Goal: Task Accomplishment & Management: Manage account settings

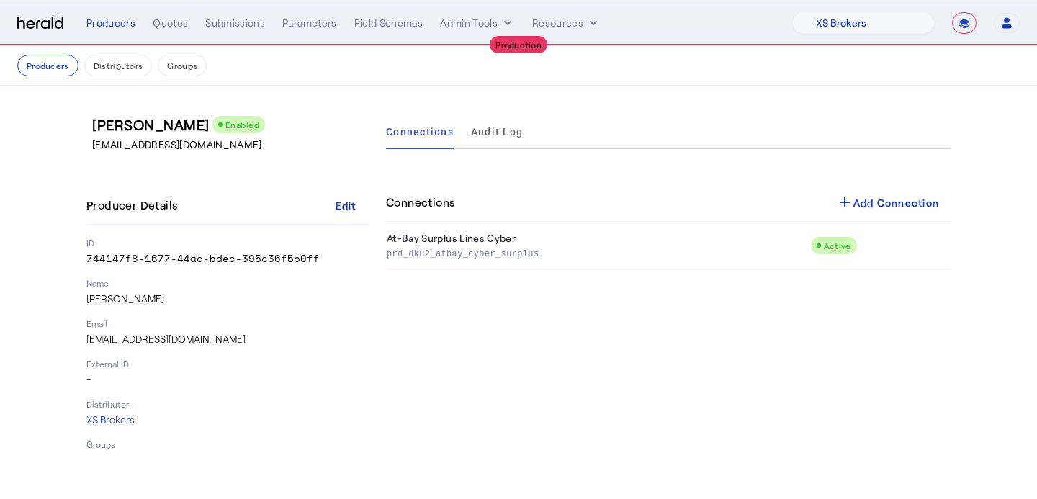
select select "pfm_xsxs_xsbrokers"
select select "**********"
click at [846, 14] on select "1Fort Affinity Risk [PERSON_NAME] [PERSON_NAME] CRC Campus Coverage Citadel Fif…" at bounding box center [863, 23] width 143 height 22
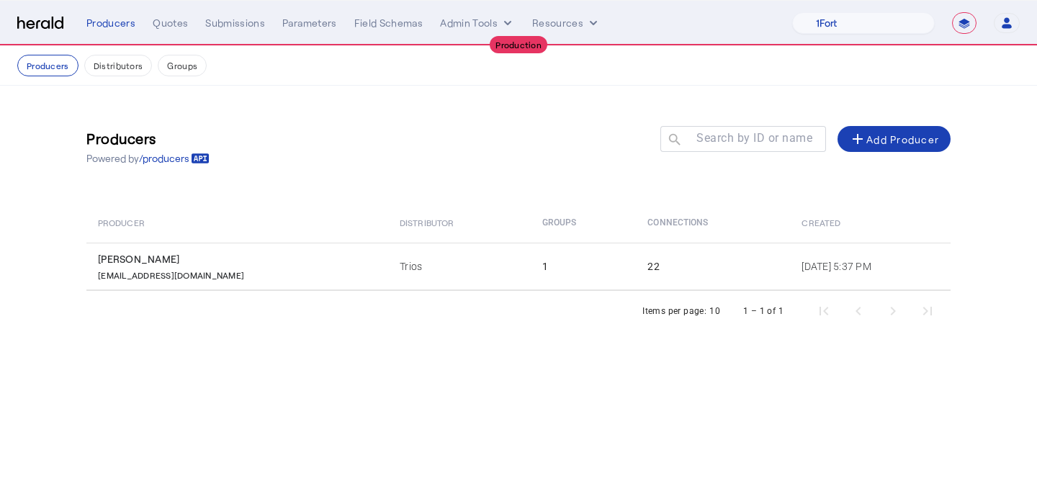
click at [170, 24] on div "Quotes" at bounding box center [170, 23] width 35 height 14
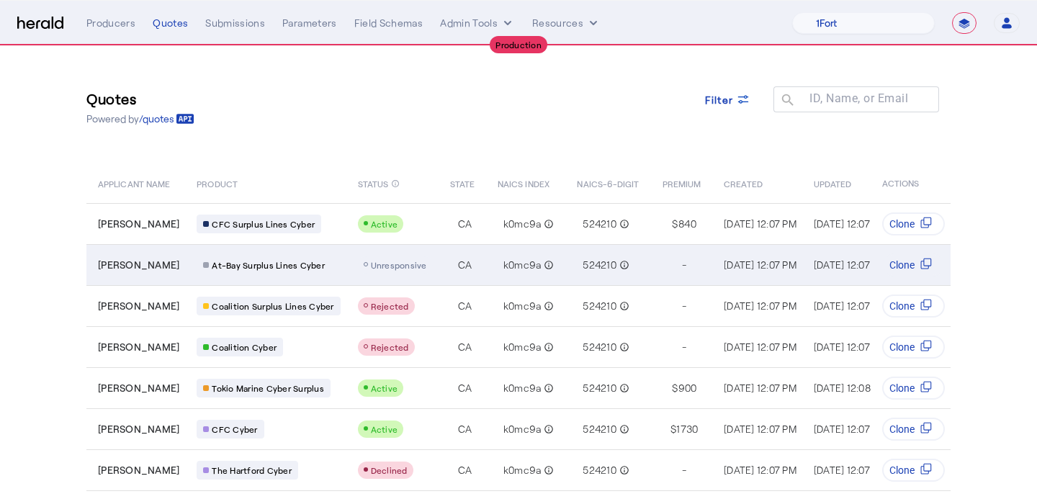
click at [398, 274] on td "Unresponsive" at bounding box center [393, 264] width 92 height 41
click at [589, 247] on td "524210 info_outline" at bounding box center [608, 264] width 85 height 41
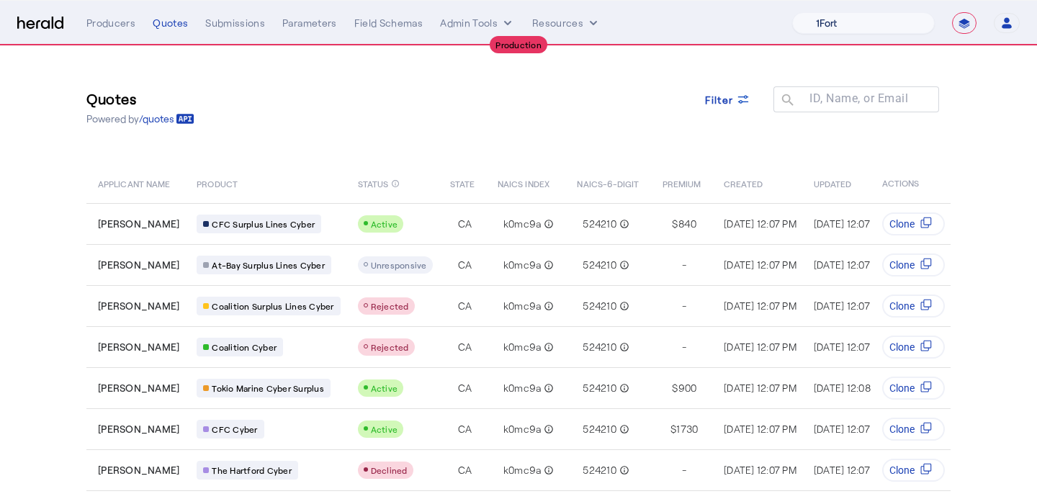
click at [900, 19] on select "1Fort Affinity Risk [PERSON_NAME] [PERSON_NAME] CRC Campus Coverage Citadel Fif…" at bounding box center [863, 23] width 143 height 22
select select "pfm_xsxs_xsbrokers"
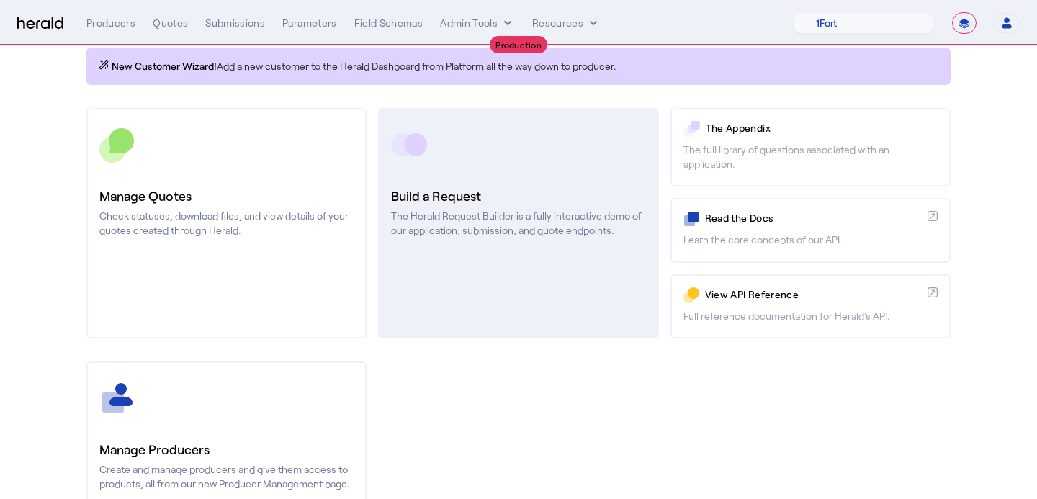
scroll to position [213, 0]
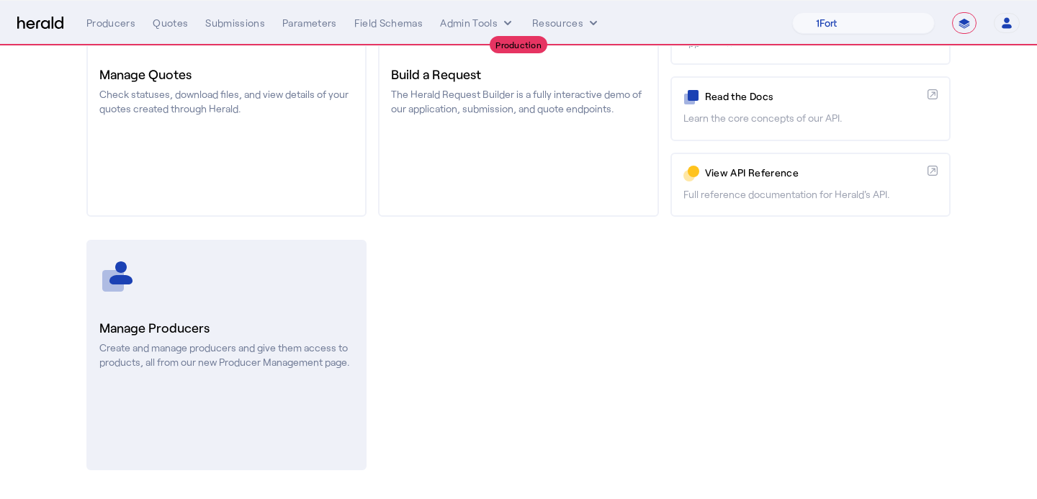
click at [282, 356] on p "Create and manage producers and give them access to products, all from our new …" at bounding box center [226, 355] width 254 height 29
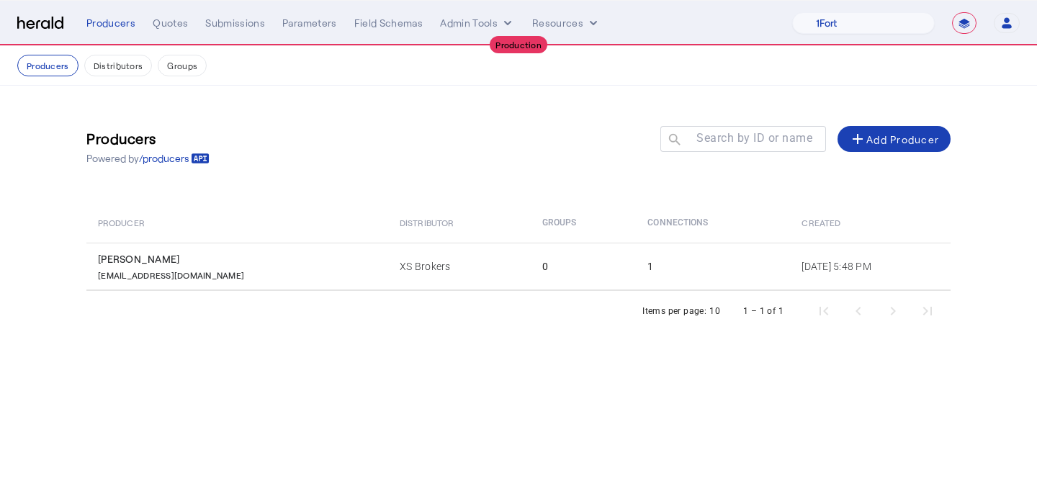
click at [388, 231] on th "Distributor" at bounding box center [459, 222] width 142 height 40
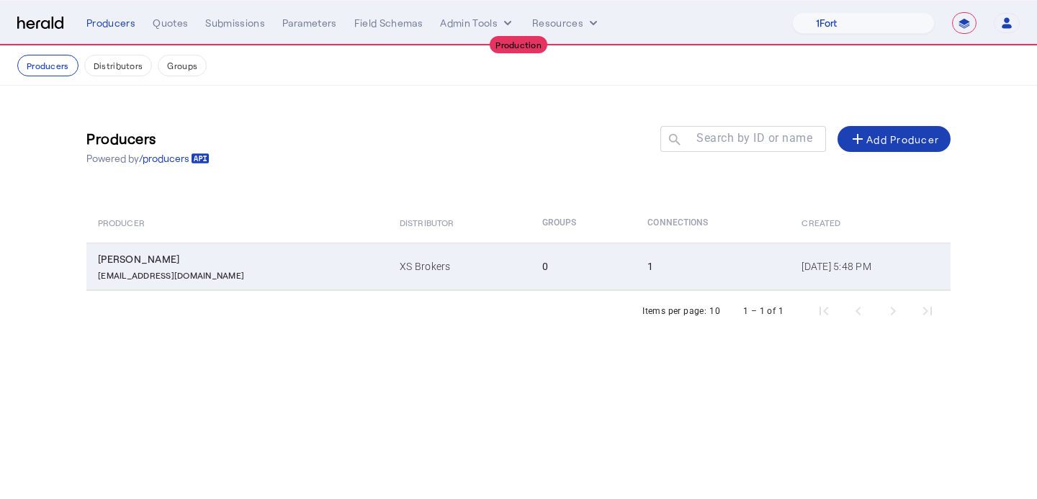
click at [388, 258] on td "XS Brokers" at bounding box center [459, 267] width 142 height 48
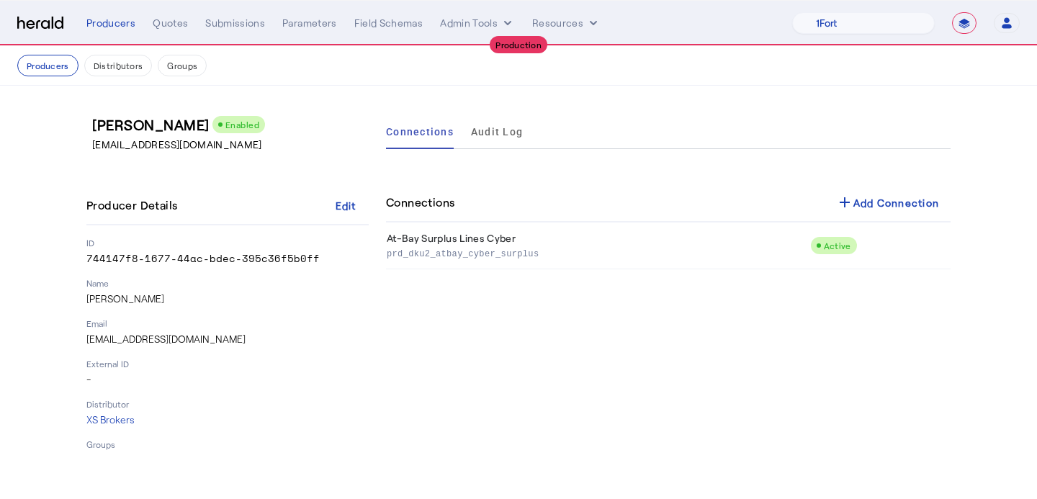
click at [823, 204] on div "Connections add Add Connection" at bounding box center [668, 203] width 565 height 39
click at [854, 208] on div "add Add Connection" at bounding box center [888, 202] width 104 height 17
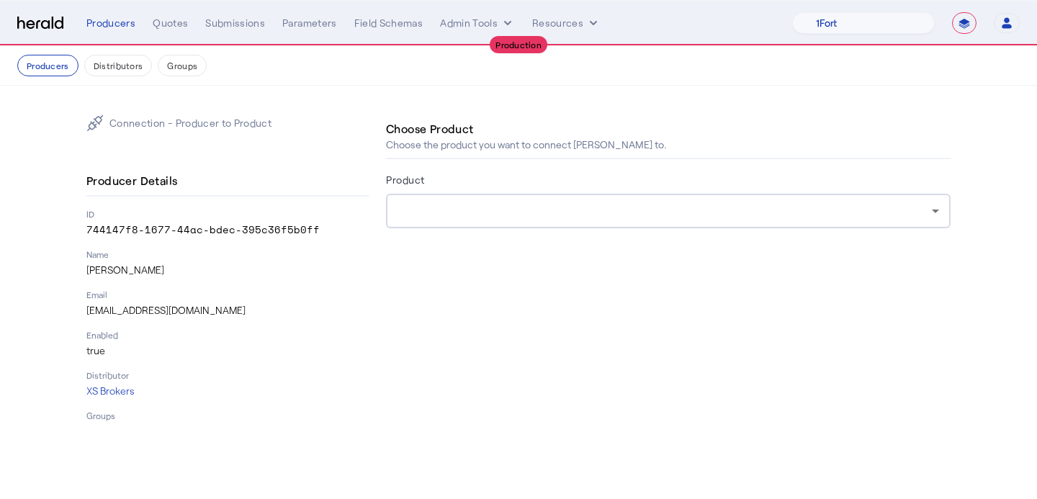
click at [692, 236] on form "Product" at bounding box center [668, 220] width 565 height 98
click at [695, 220] on div at bounding box center [669, 211] width 542 height 35
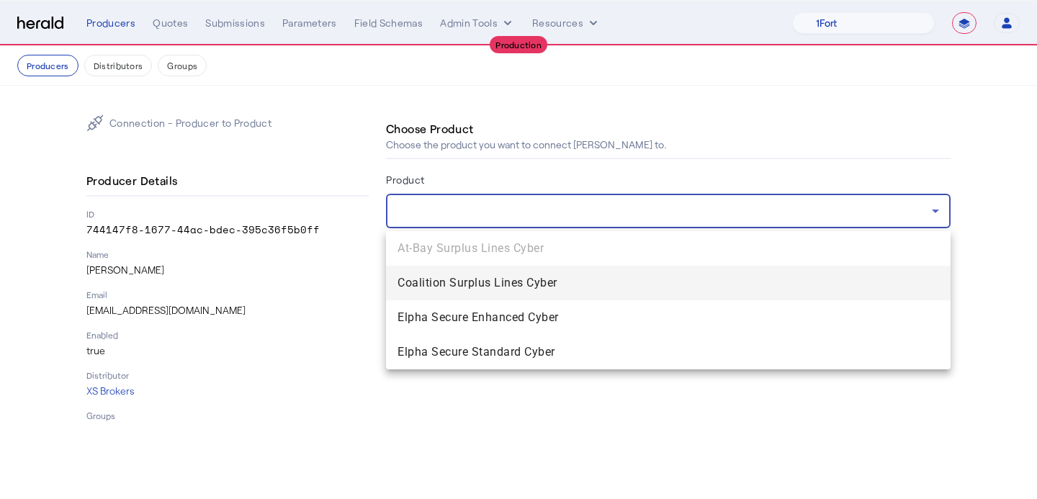
click at [638, 202] on div at bounding box center [518, 249] width 1037 height 499
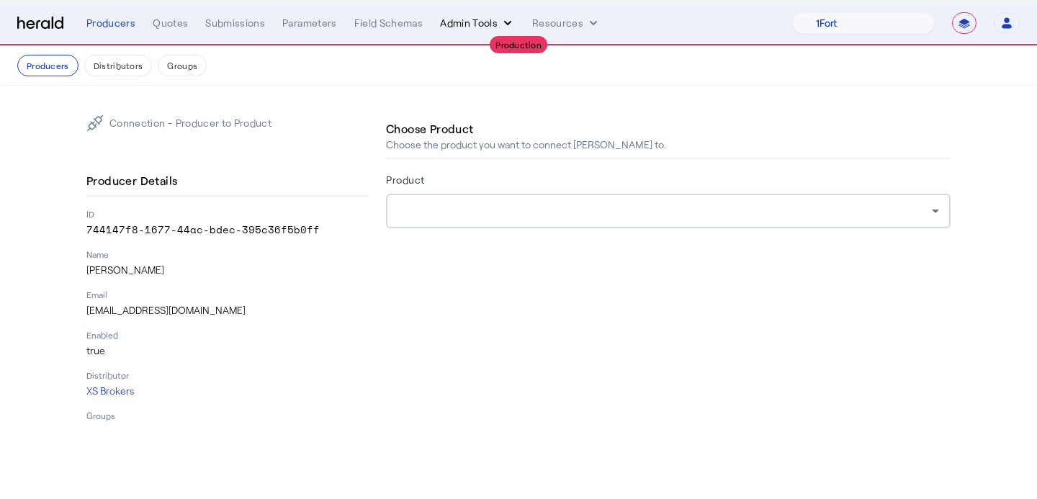
click at [463, 21] on button "Admin Tools" at bounding box center [477, 23] width 75 height 14
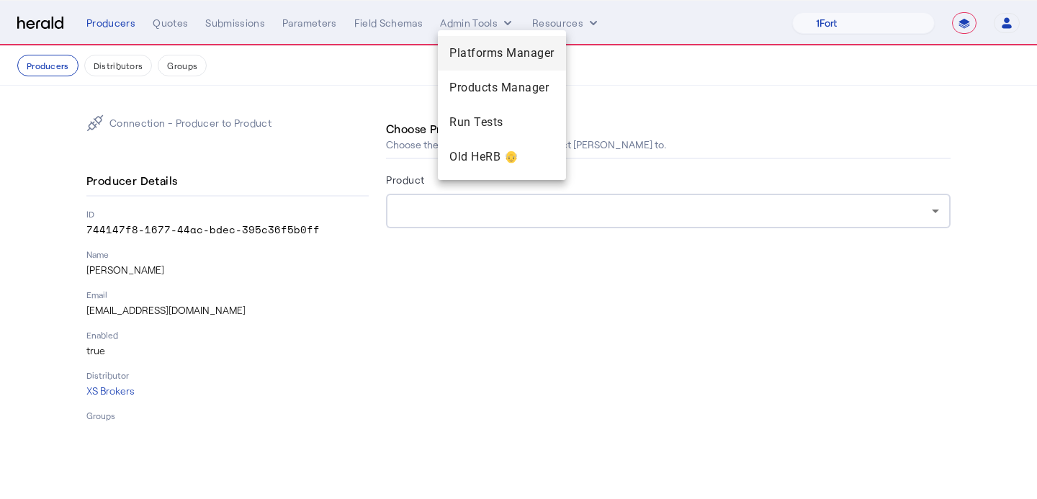
click at [469, 57] on span "Platforms Manager" at bounding box center [502, 53] width 105 height 17
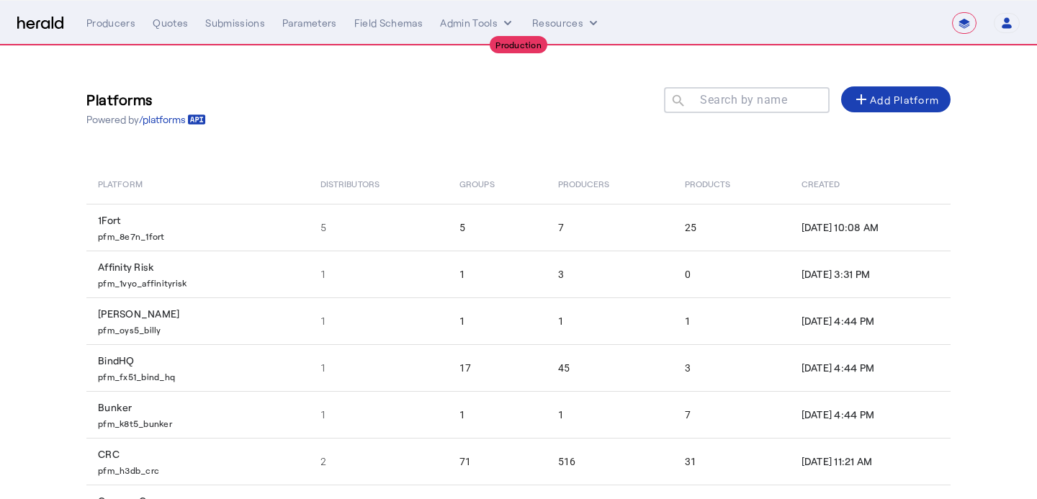
click at [761, 107] on input "Search by name" at bounding box center [754, 99] width 130 height 17
type input "*"
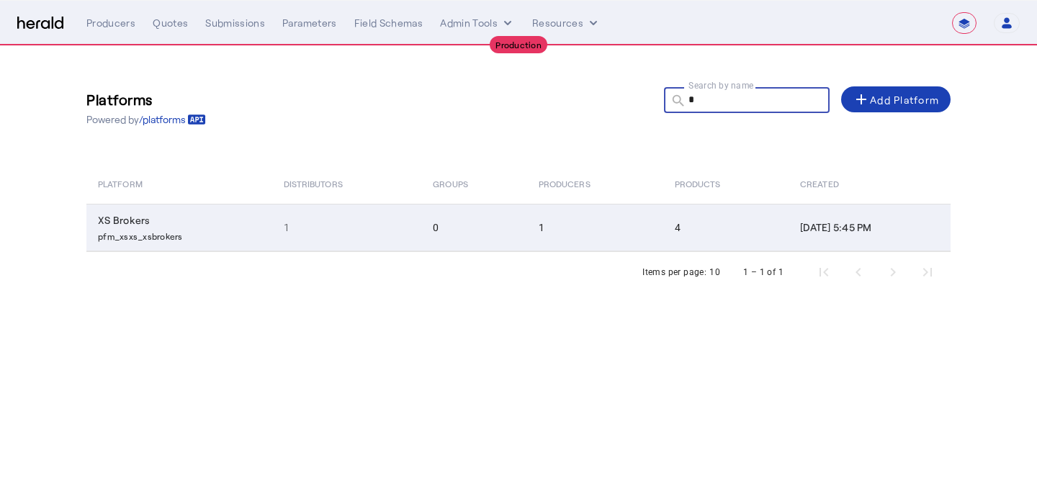
click at [663, 207] on td "4" at bounding box center [725, 228] width 125 height 48
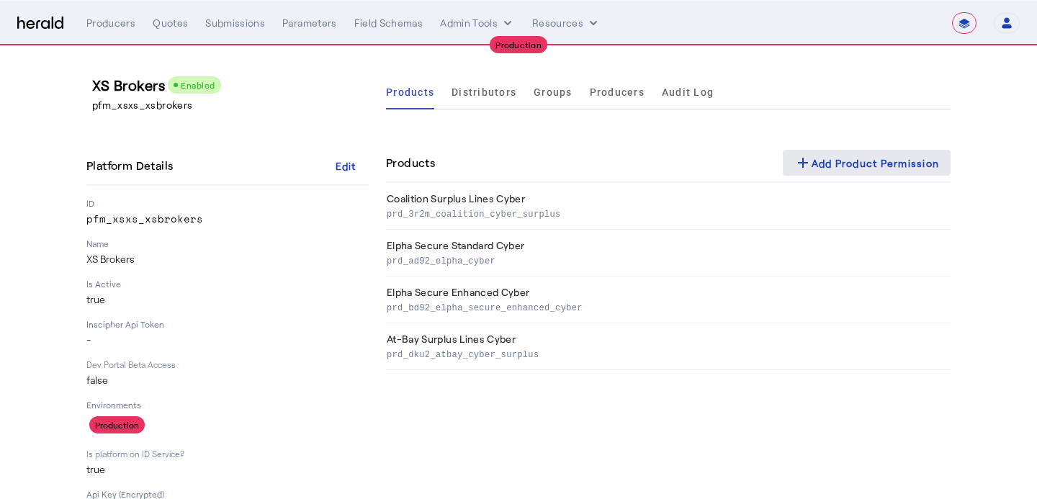
click at [859, 154] on div "add Add Product Permission" at bounding box center [868, 162] width 146 height 17
select select "pfm_xsxs_xsbrokers"
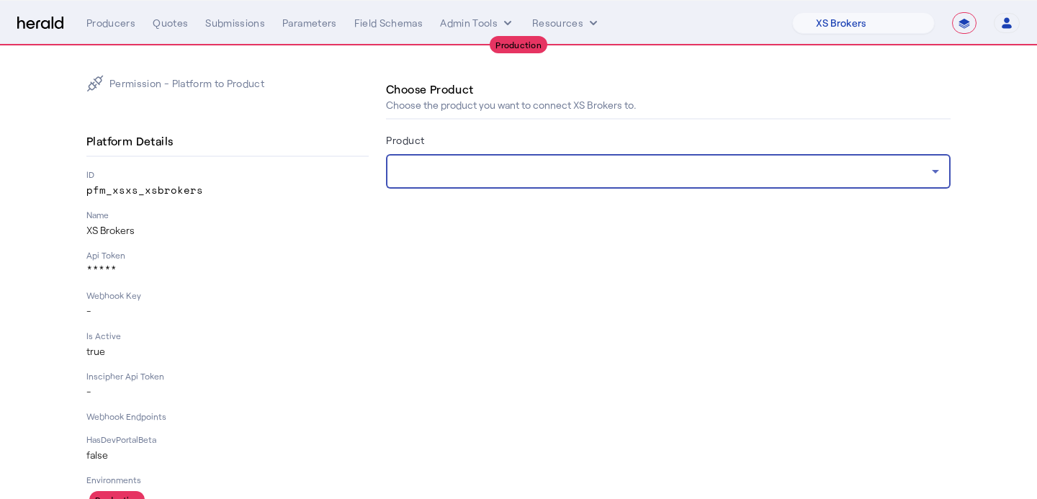
click at [607, 173] on div at bounding box center [665, 171] width 535 height 17
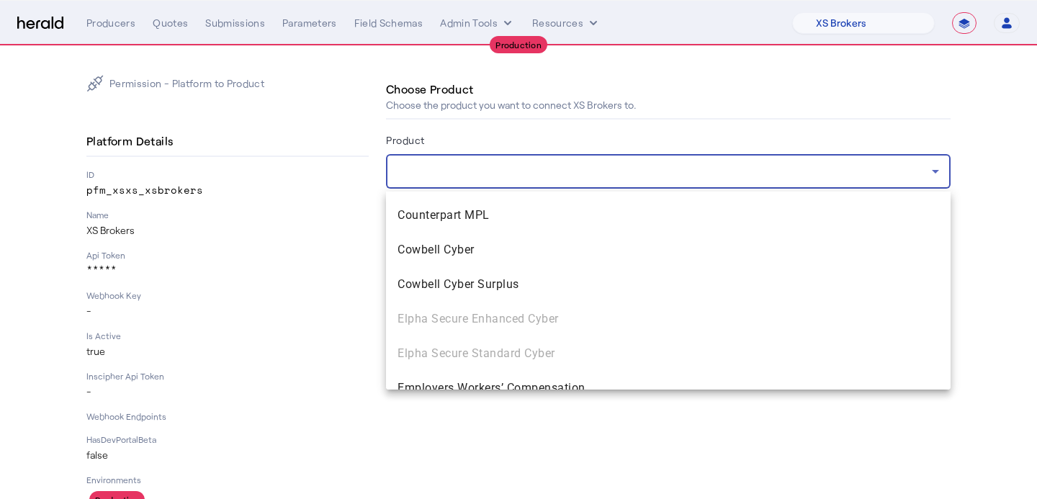
scroll to position [1259, 0]
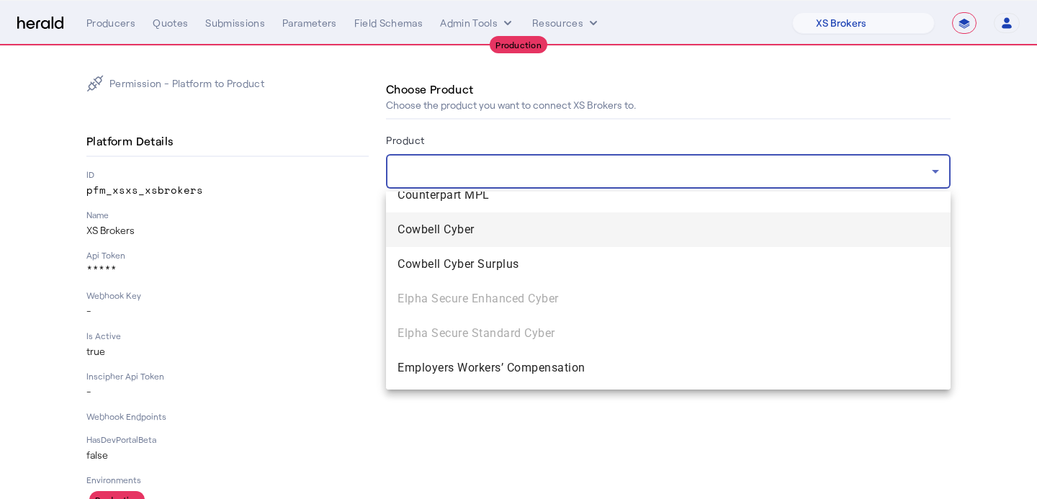
click at [582, 220] on mat-option "Cowbell Cyber" at bounding box center [668, 230] width 565 height 35
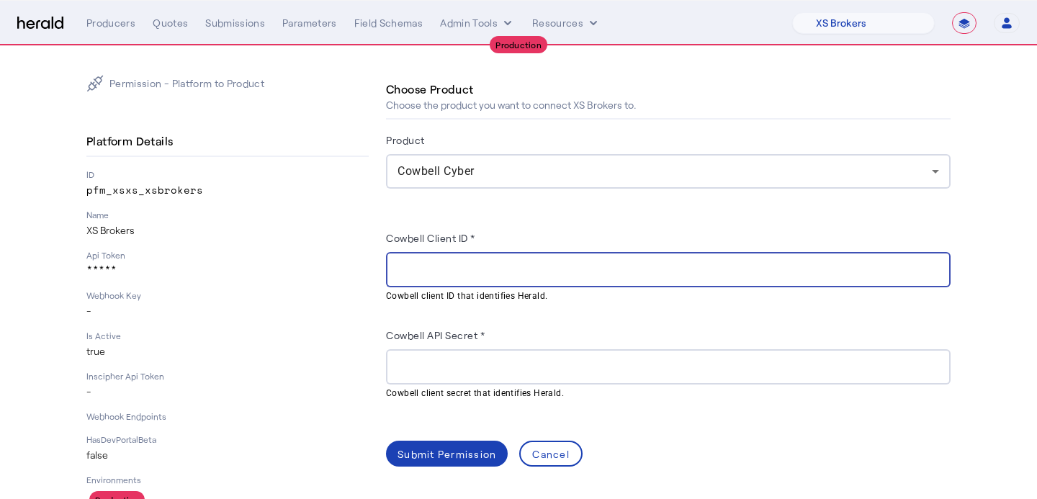
click at [601, 265] on input "Cowbell Client ID *" at bounding box center [669, 269] width 542 height 17
paste input "**********"
type input "**********"
click at [457, 347] on herald-label "Cowbell API Secret *" at bounding box center [435, 337] width 99 height 23
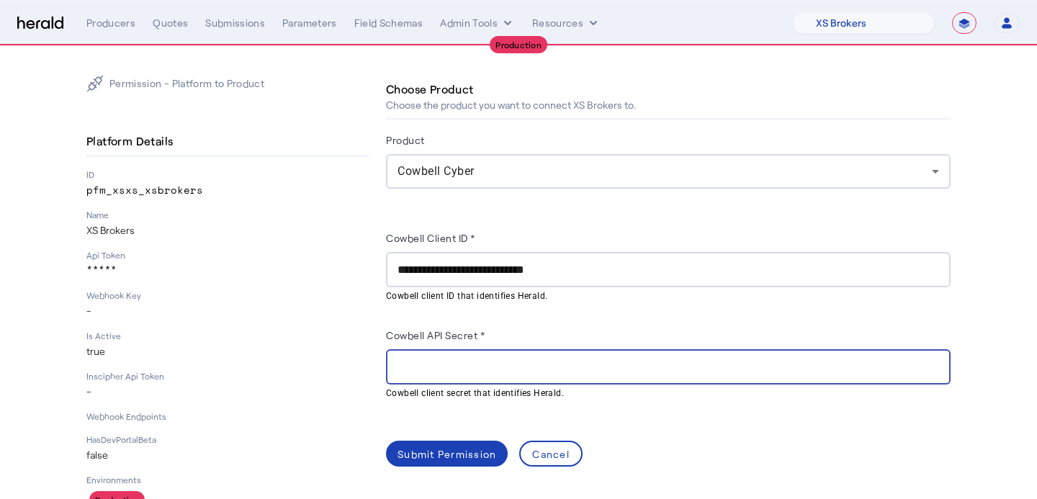
click at [462, 362] on input "Cowbell API Secret *" at bounding box center [669, 367] width 542 height 17
paste input "**********"
type input "**********"
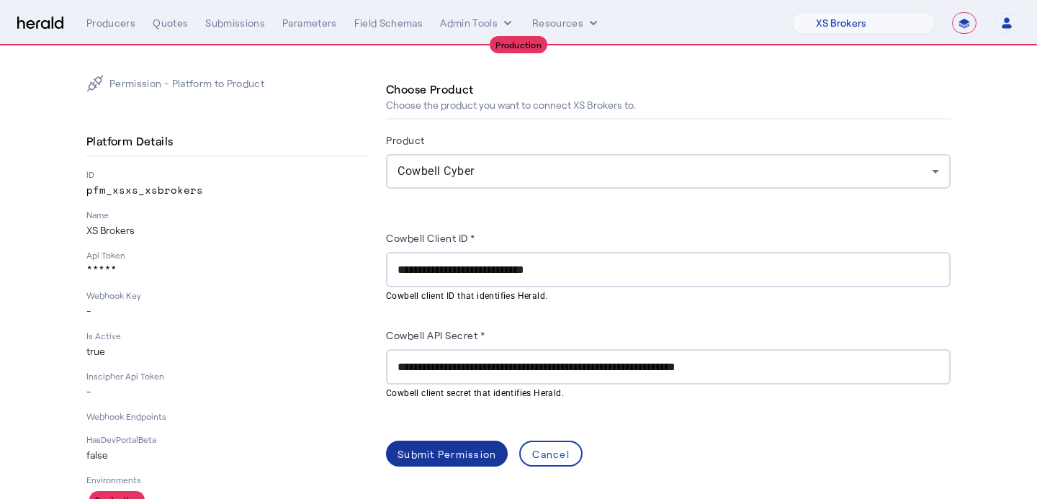
click at [439, 463] on span at bounding box center [447, 454] width 122 height 35
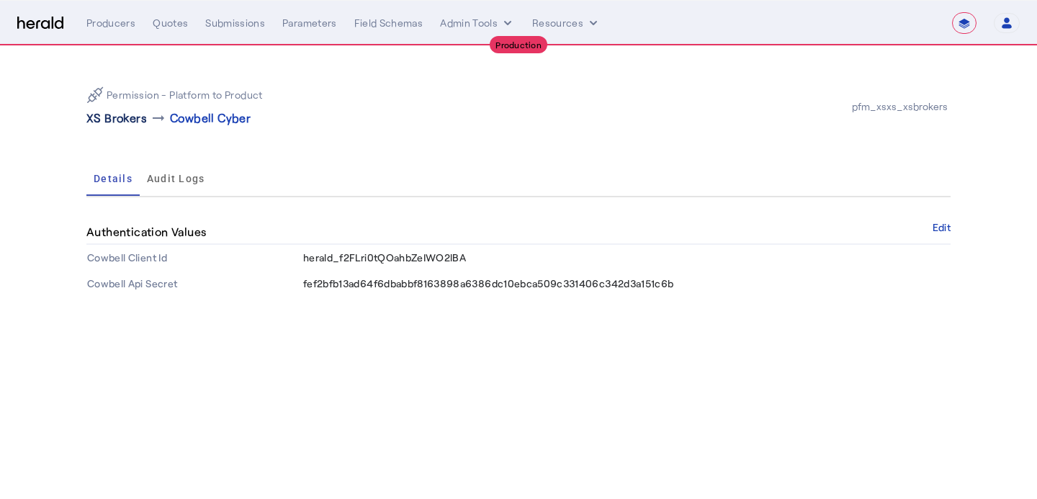
click at [140, 122] on p "XS Brokers" at bounding box center [116, 117] width 61 height 17
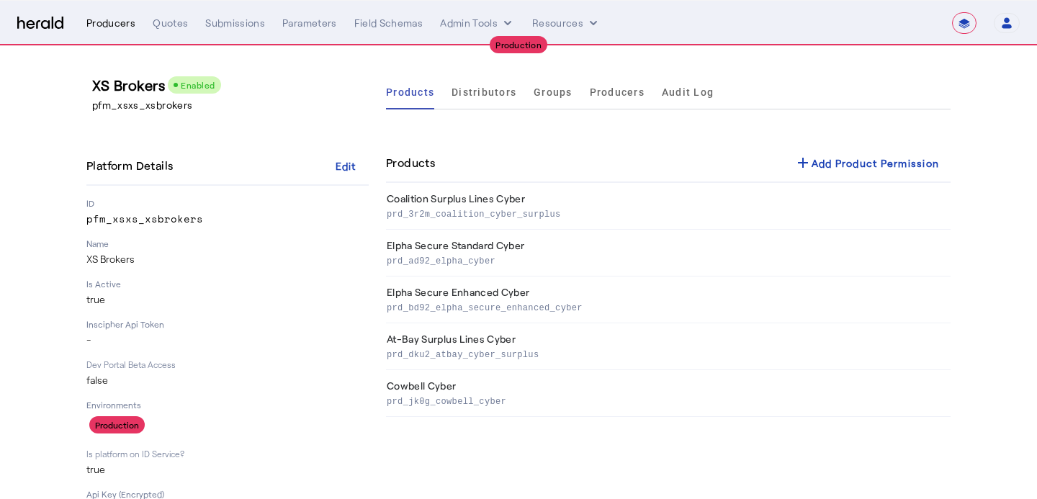
click at [125, 28] on div "Producers" at bounding box center [110, 23] width 49 height 14
select select "pfm_xsxs_xsbrokers"
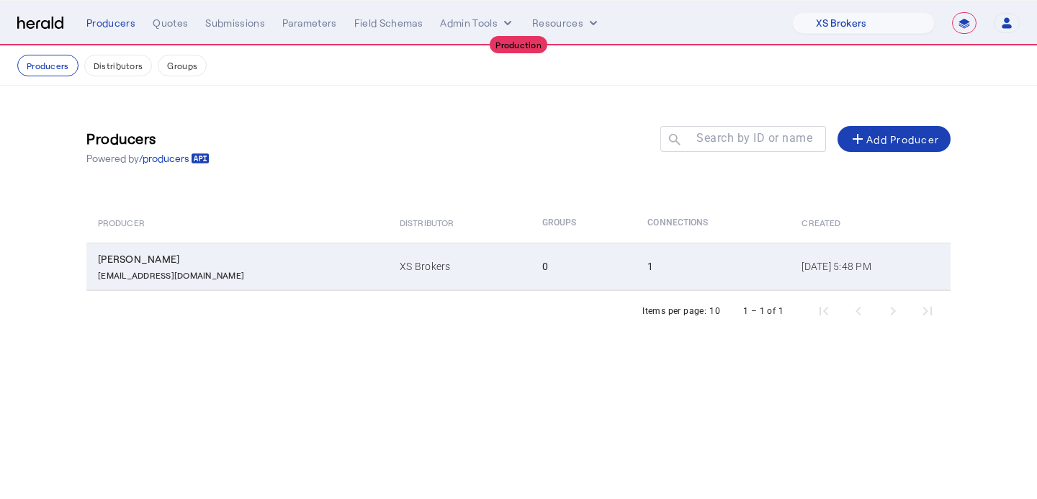
click at [531, 276] on td "0" at bounding box center [584, 267] width 106 height 48
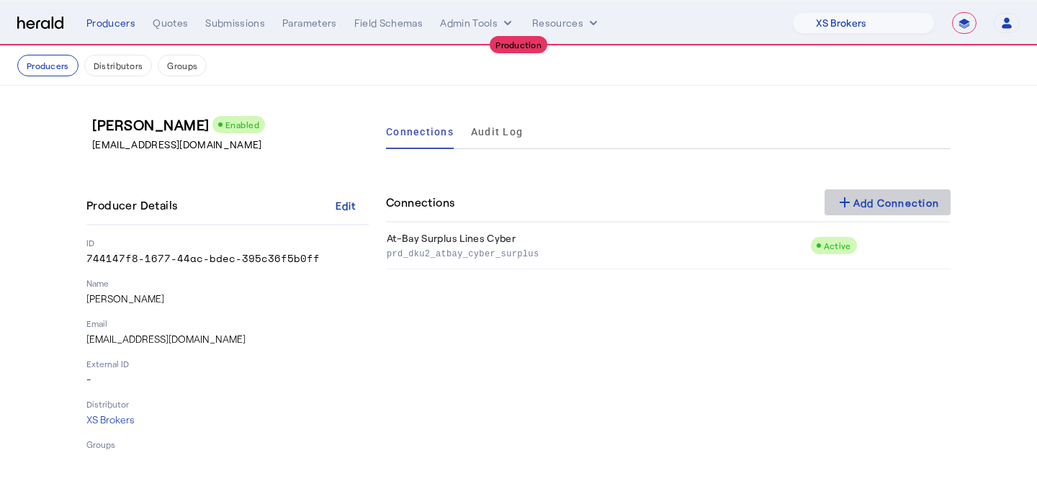
click at [856, 206] on div "add Add Connection" at bounding box center [888, 202] width 104 height 17
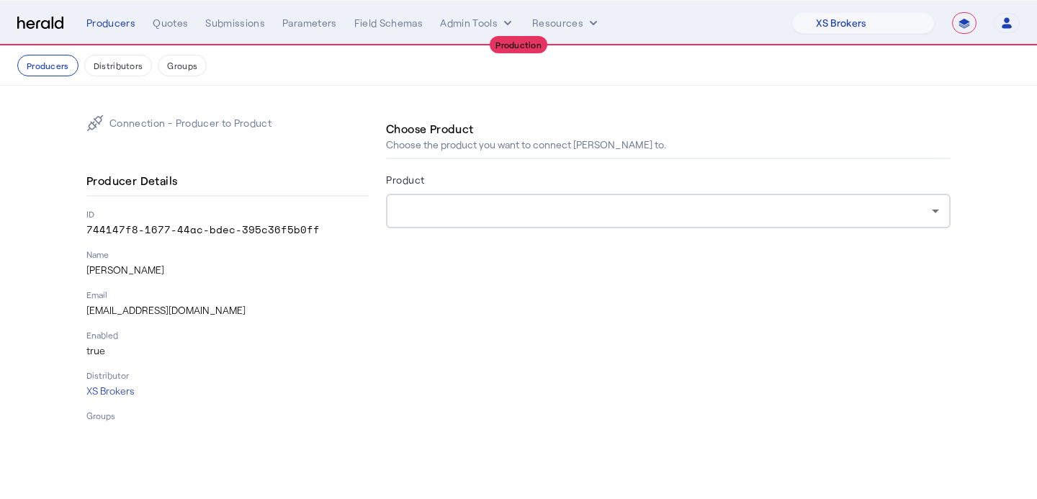
click at [592, 183] on div "Product" at bounding box center [668, 182] width 565 height 23
click at [589, 205] on div at bounding box center [665, 210] width 535 height 17
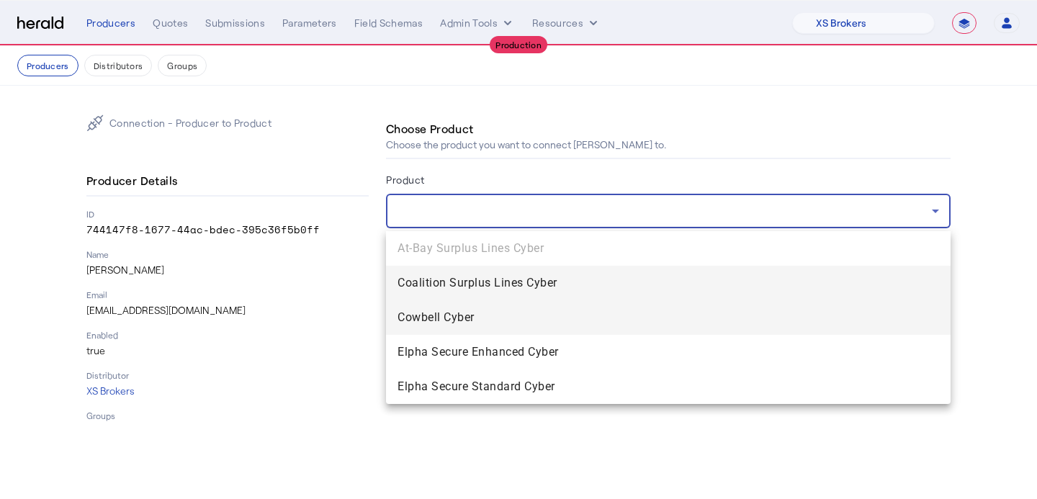
click at [543, 317] on span "Cowbell Cyber" at bounding box center [669, 317] width 542 height 17
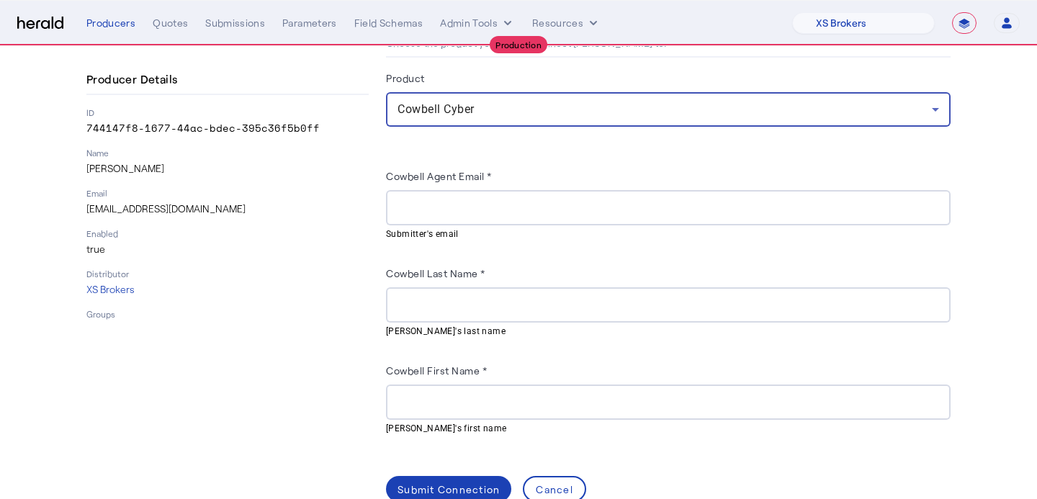
scroll to position [112, 0]
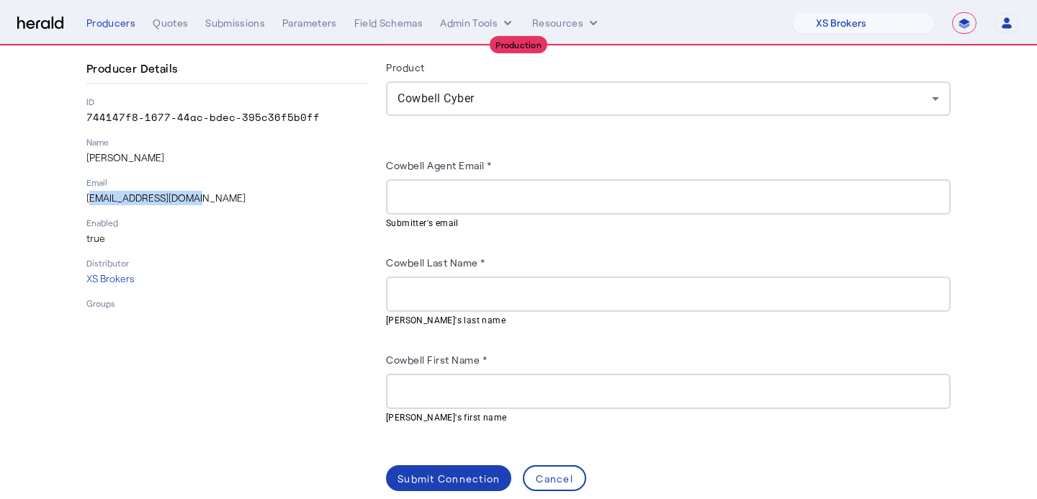
drag, startPoint x: 210, startPoint y: 197, endPoint x: 71, endPoint y: 197, distance: 138.3
click at [71, 197] on div "Connection - Producer to Product Producer Details ID 744147f8-1677-44ac-bdec-39…" at bounding box center [519, 246] width 922 height 547
copy p "[EMAIL_ADDRESS][DOMAIN_NAME]"
click at [541, 192] on input "Cowbell Agent Email *" at bounding box center [669, 197] width 542 height 17
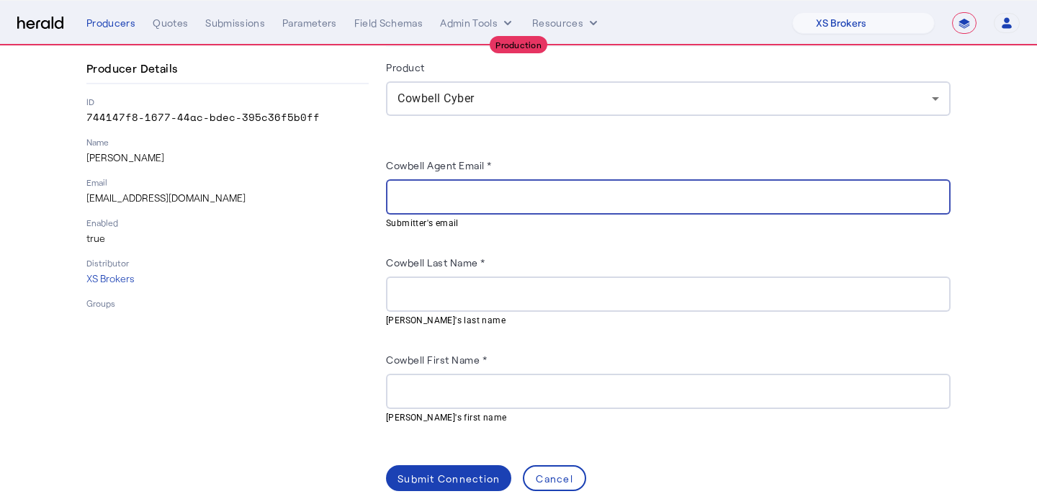
paste input "**********"
type input "**********"
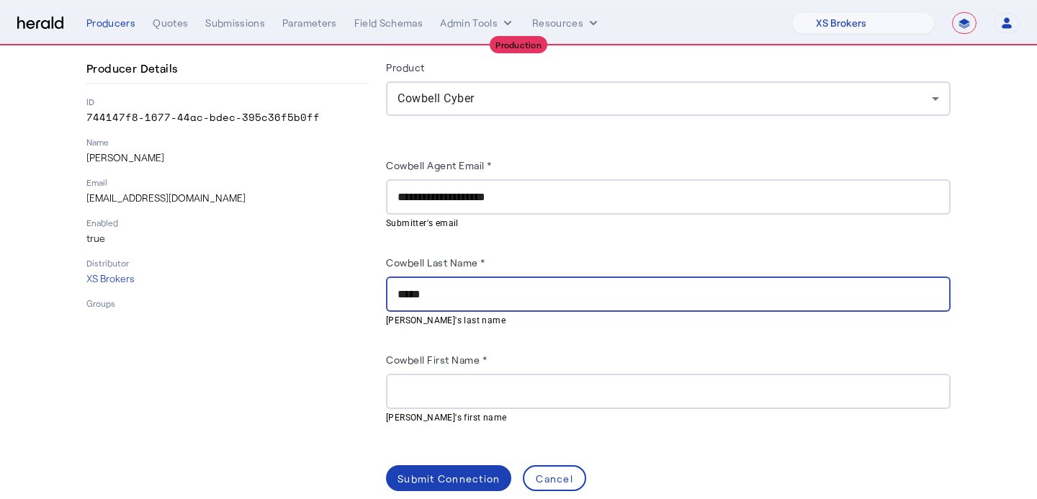
type input "*****"
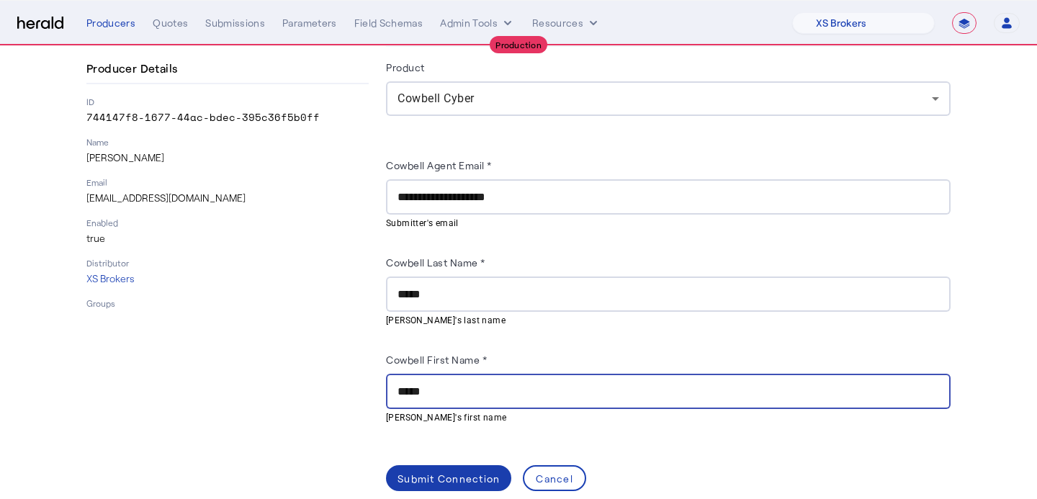
type input "*****"
click at [462, 471] on div "Submit Connection" at bounding box center [449, 478] width 102 height 15
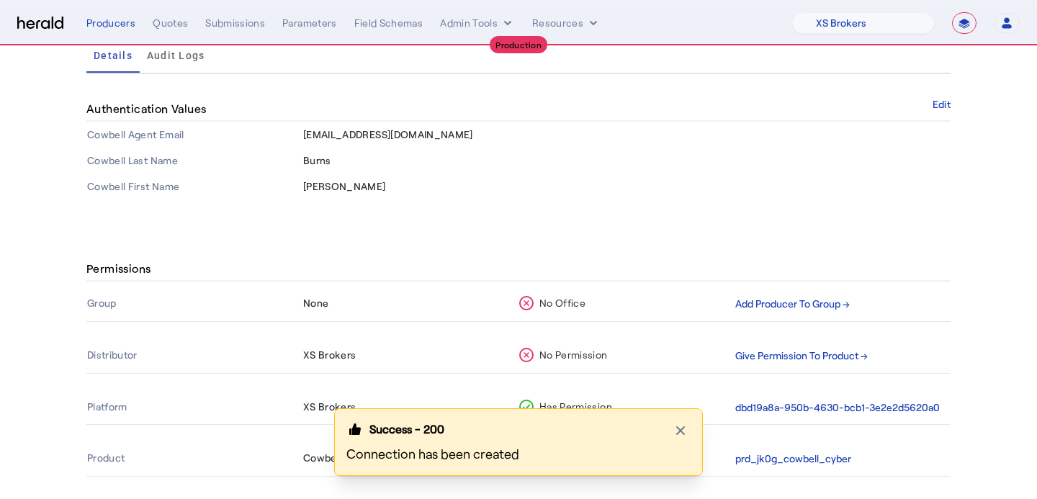
scroll to position [165, 0]
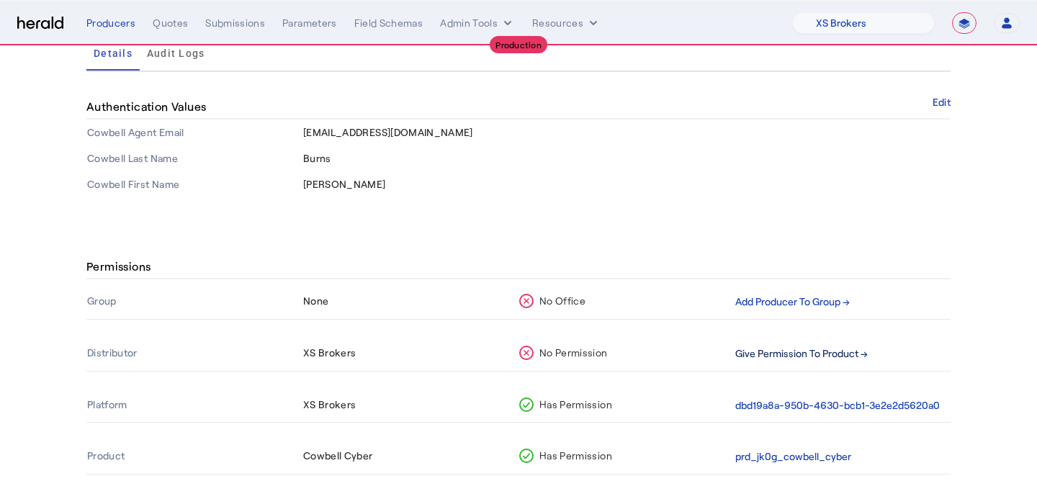
click at [790, 349] on button "Give Permission To Product →" at bounding box center [802, 354] width 133 height 17
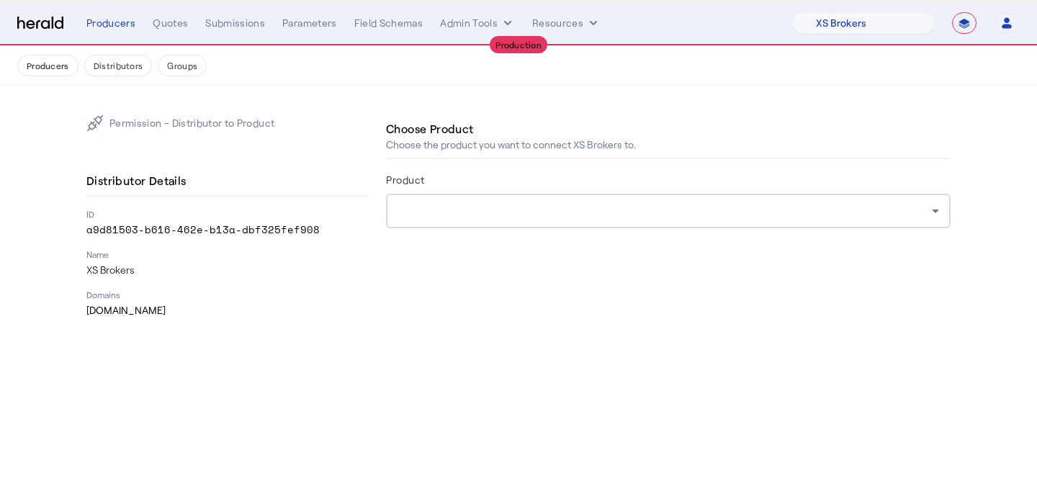
click at [532, 195] on div at bounding box center [669, 211] width 542 height 35
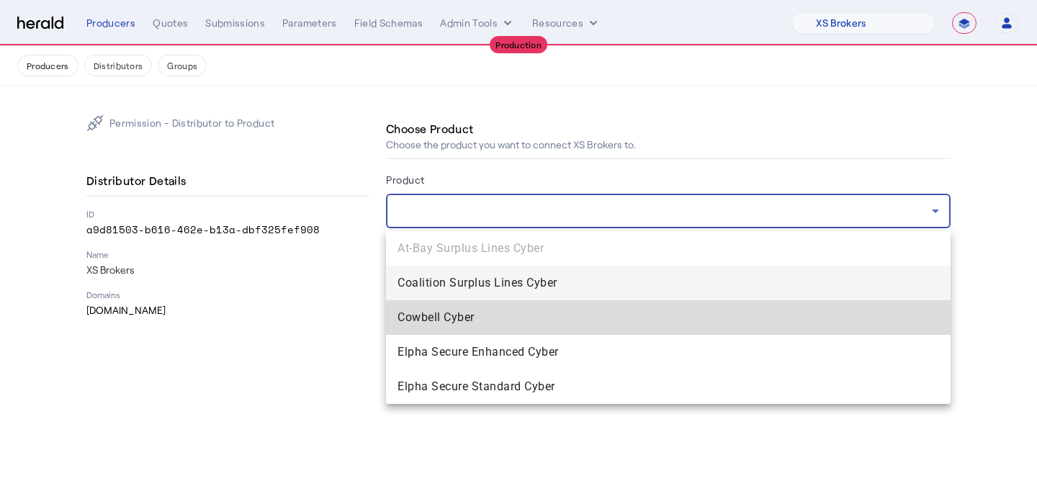
click at [487, 309] on span "Cowbell Cyber" at bounding box center [669, 317] width 542 height 17
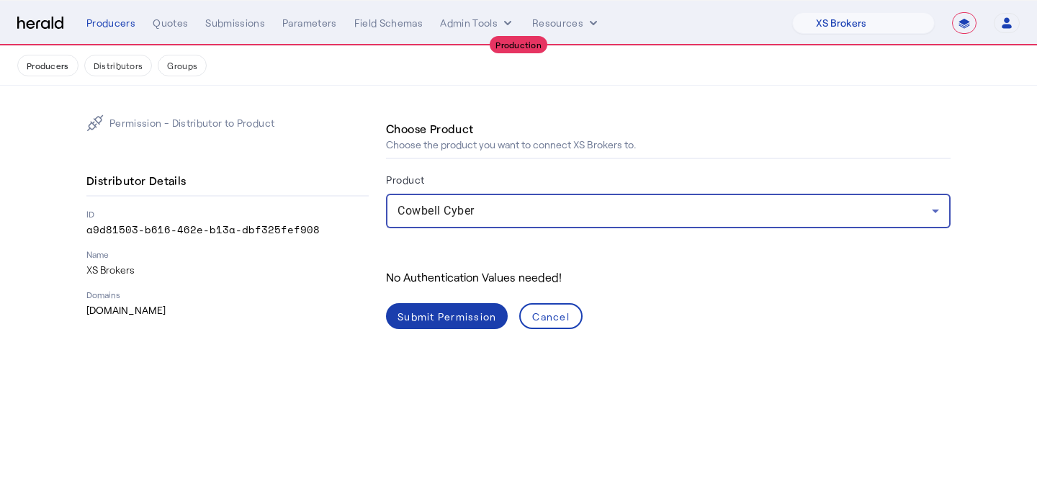
click at [469, 330] on span at bounding box center [447, 316] width 122 height 35
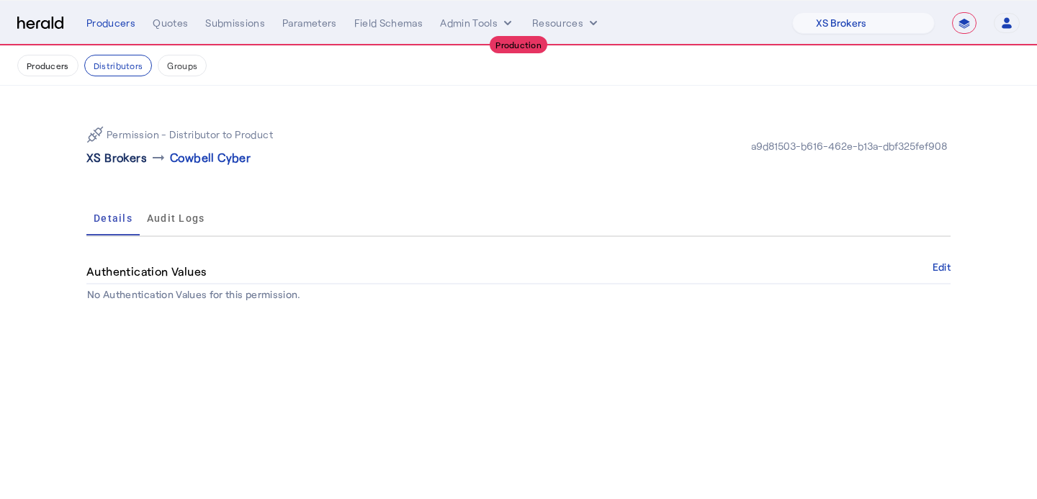
click at [121, 154] on p "XS Brokers" at bounding box center [116, 157] width 61 height 17
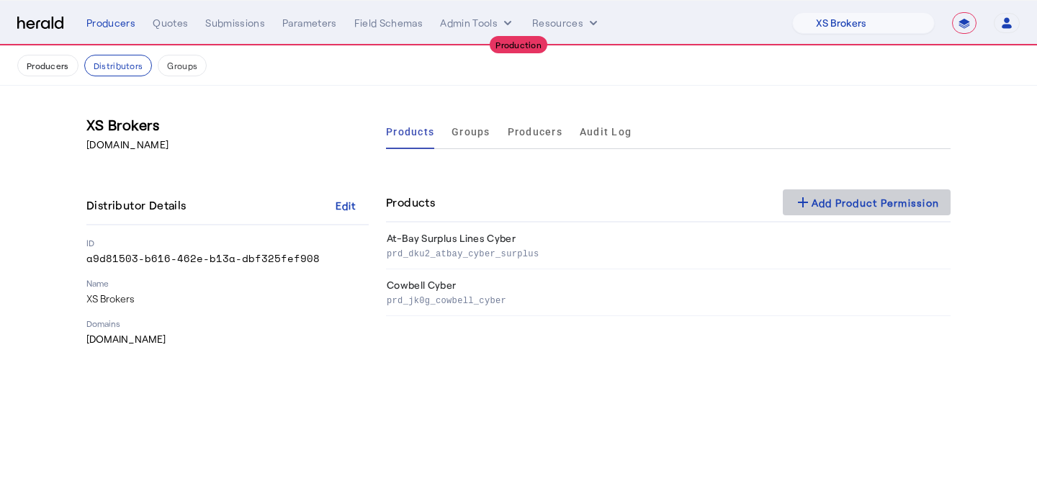
click at [836, 210] on button "add Add Product Permission" at bounding box center [867, 202] width 169 height 26
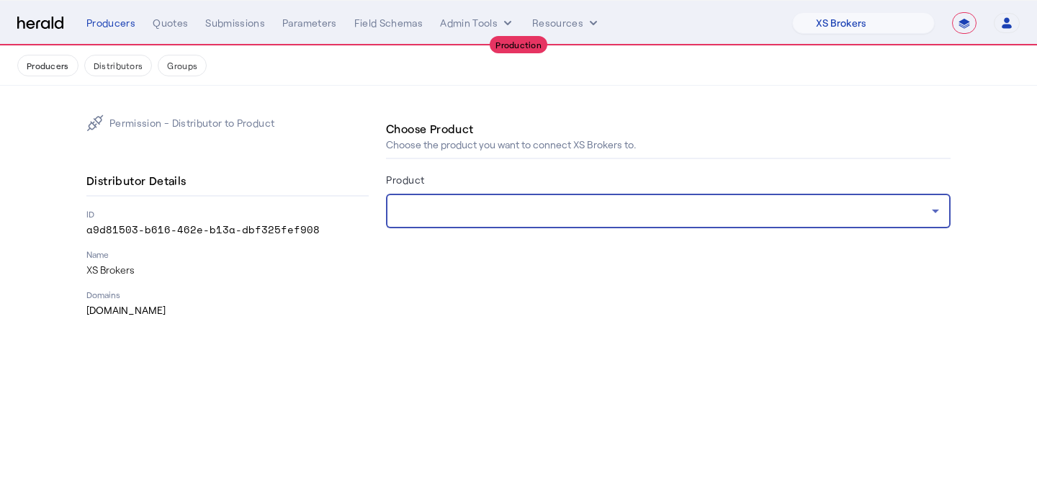
click at [595, 212] on div at bounding box center [665, 210] width 535 height 17
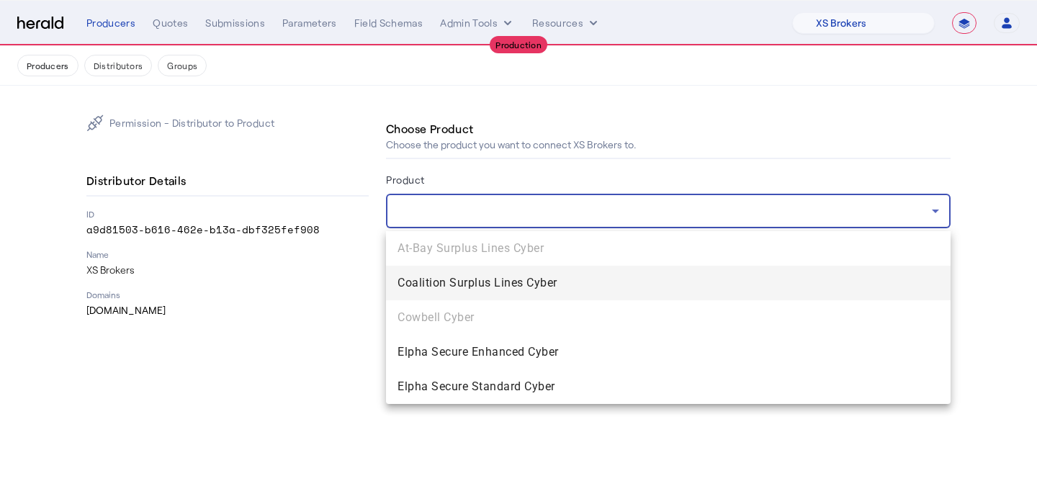
click at [744, 176] on div at bounding box center [518, 249] width 1037 height 499
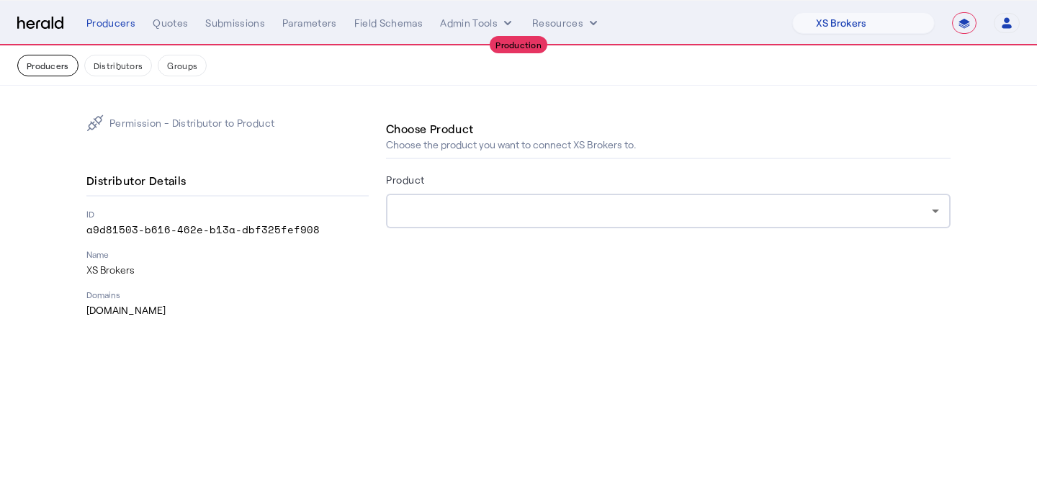
click at [51, 67] on button "Producers" at bounding box center [47, 66] width 61 height 22
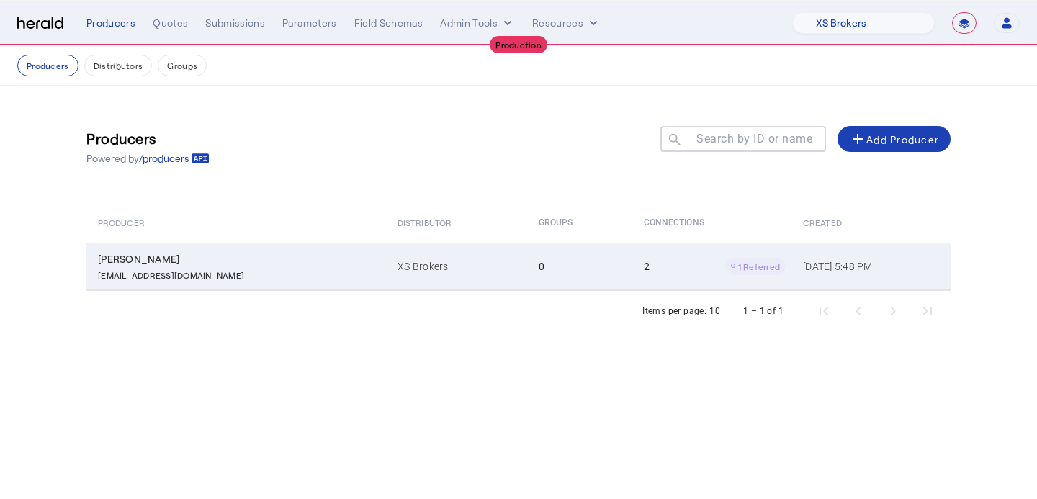
click at [674, 243] on td "2 1 Referred" at bounding box center [711, 267] width 159 height 48
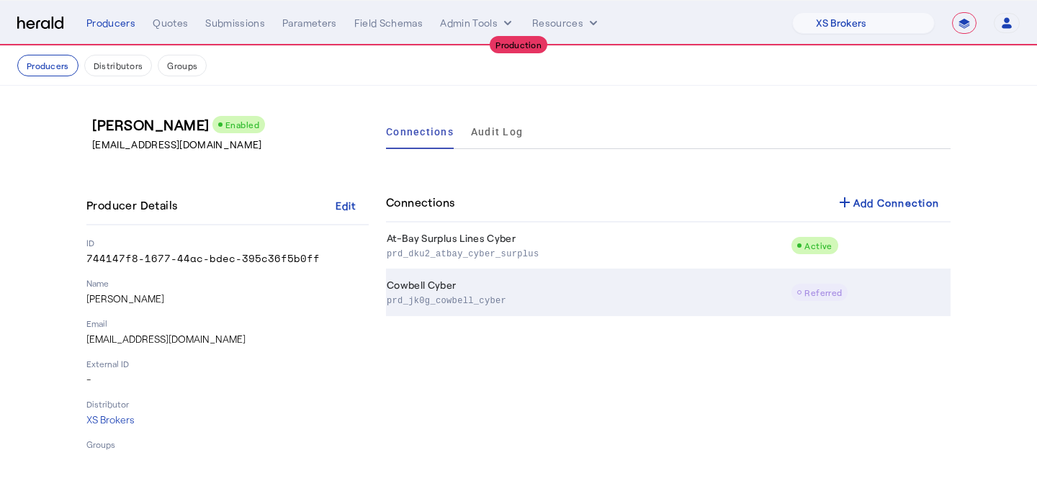
click at [687, 280] on td "Cowbell Cyber prd_jk0g_cowbell_cyber" at bounding box center [588, 292] width 405 height 47
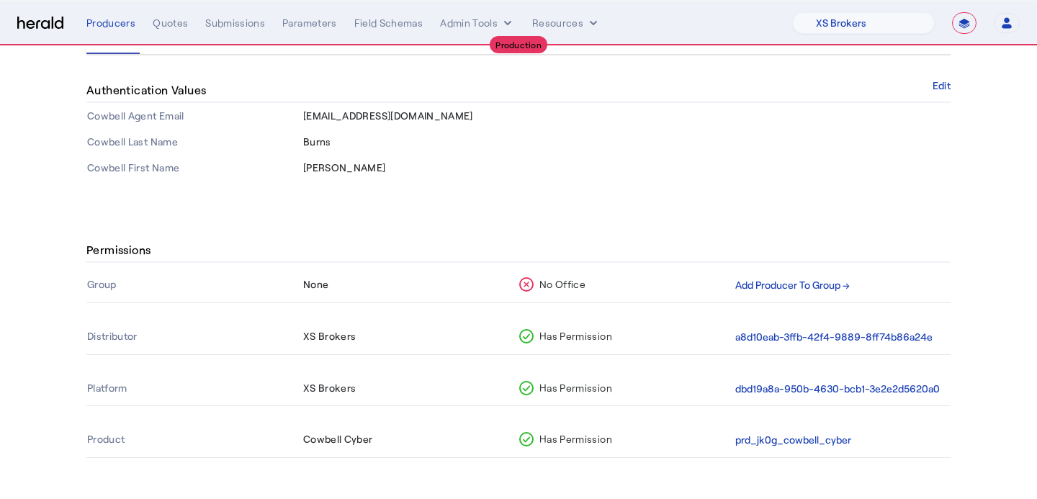
scroll to position [187, 0]
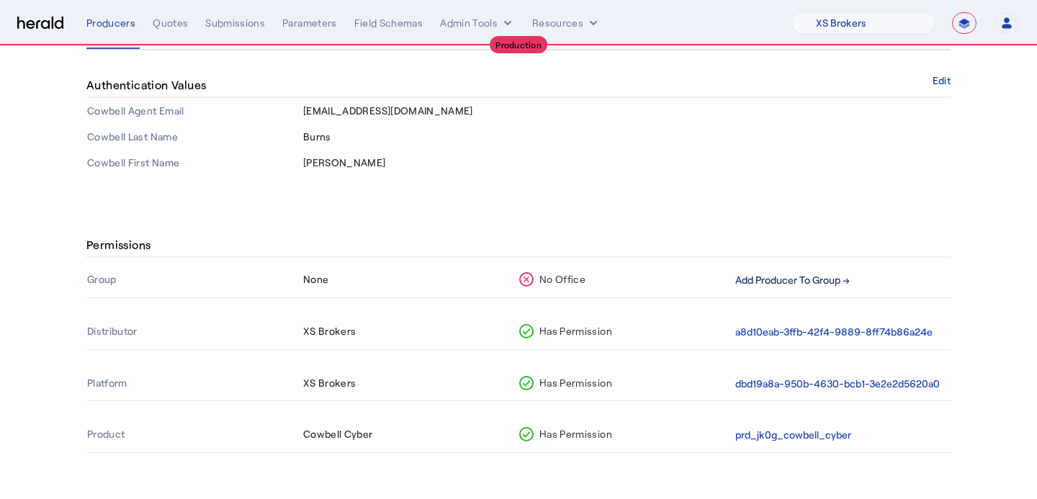
click at [825, 280] on button "Add Producer To Group →" at bounding box center [793, 280] width 115 height 17
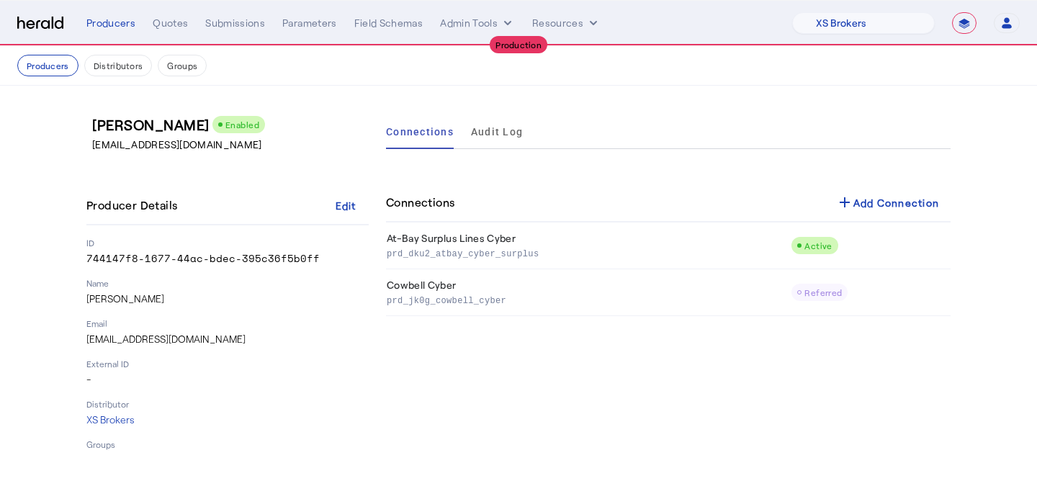
click at [849, 220] on div "Connections add Add Connection" at bounding box center [668, 203] width 565 height 39
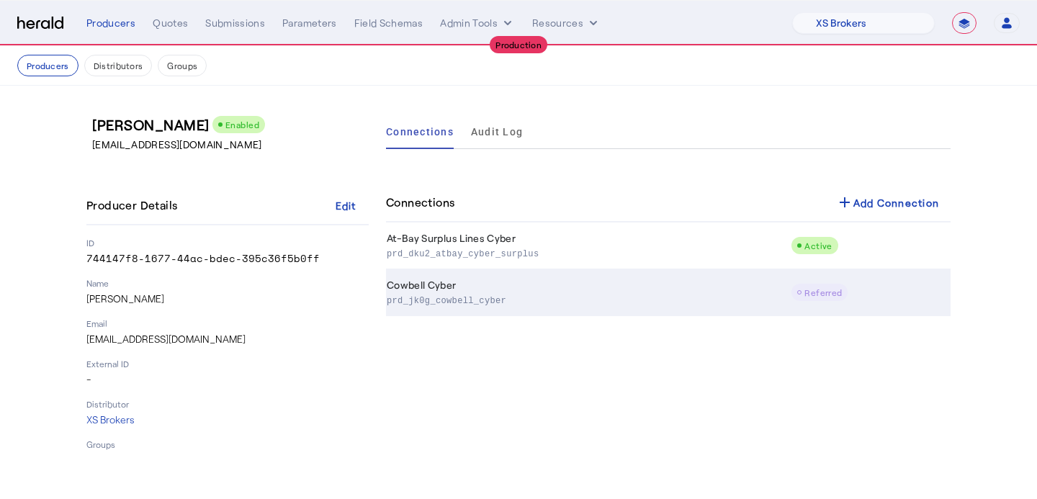
click at [821, 294] on span "Referred" at bounding box center [823, 292] width 37 height 10
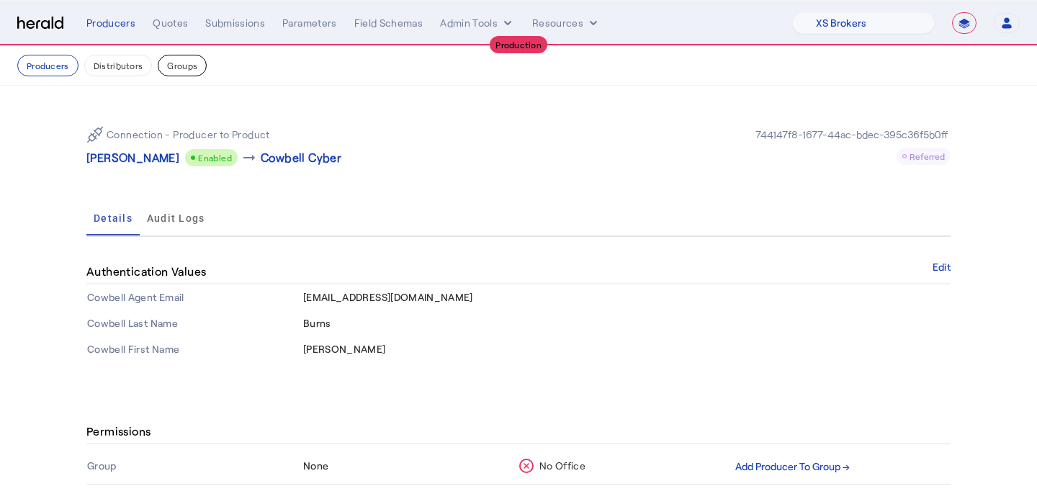
click at [189, 61] on button "Groups" at bounding box center [182, 66] width 49 height 22
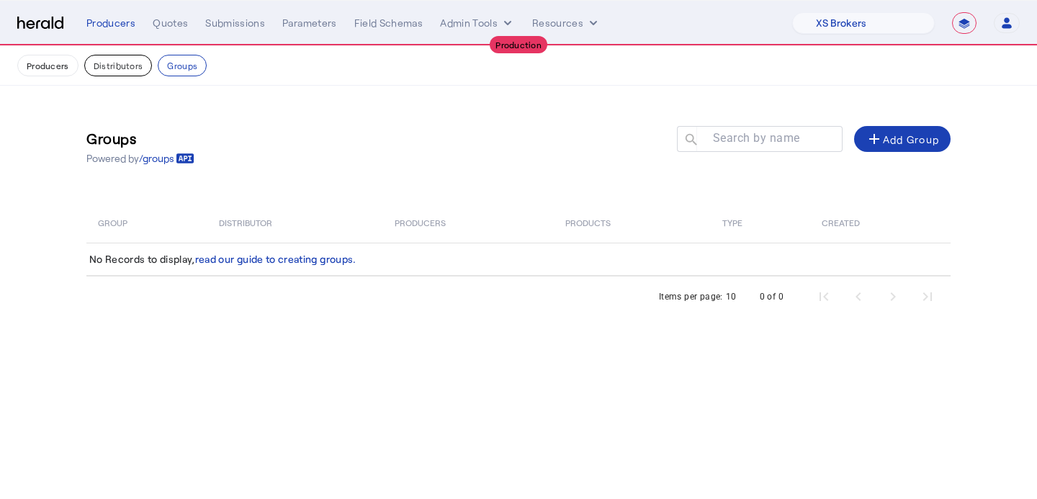
click at [123, 60] on button "Distributors" at bounding box center [118, 66] width 68 height 22
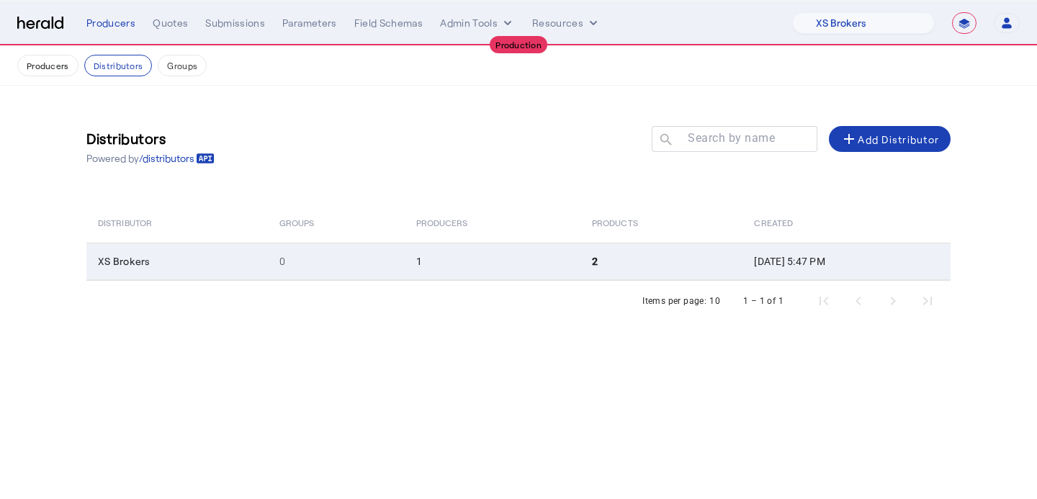
click at [318, 254] on td "0" at bounding box center [336, 261] width 137 height 37
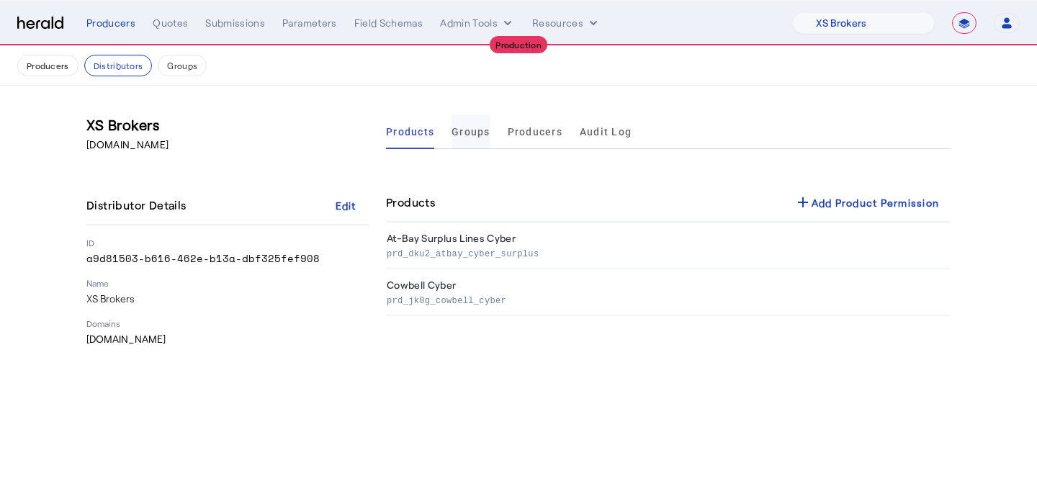
click at [470, 131] on span "Groups" at bounding box center [471, 132] width 39 height 10
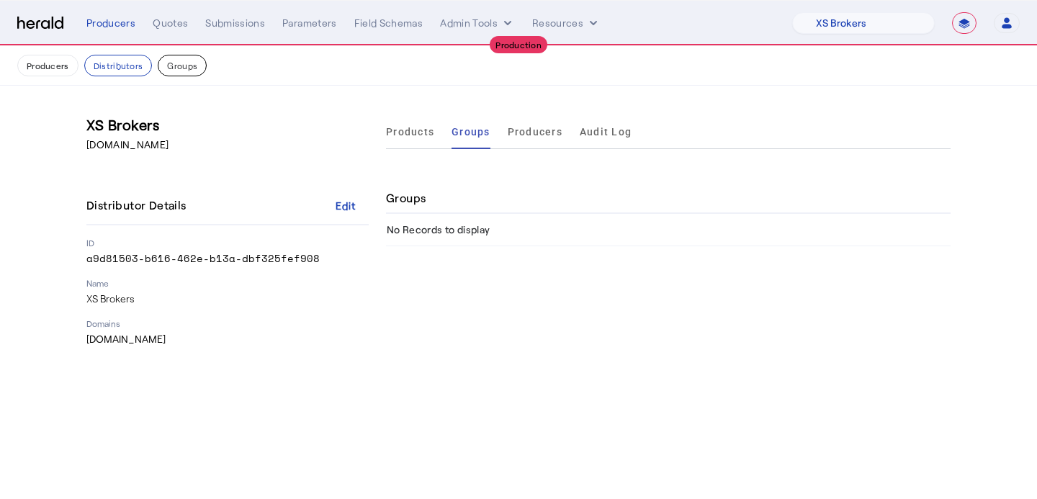
click at [188, 63] on button "Groups" at bounding box center [182, 66] width 49 height 22
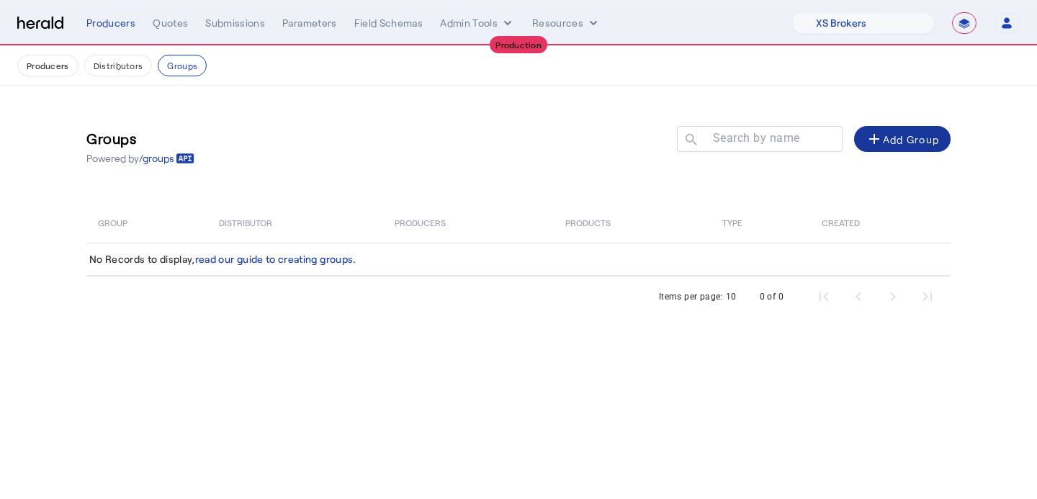
click at [875, 138] on mat-icon "add" at bounding box center [874, 138] width 17 height 17
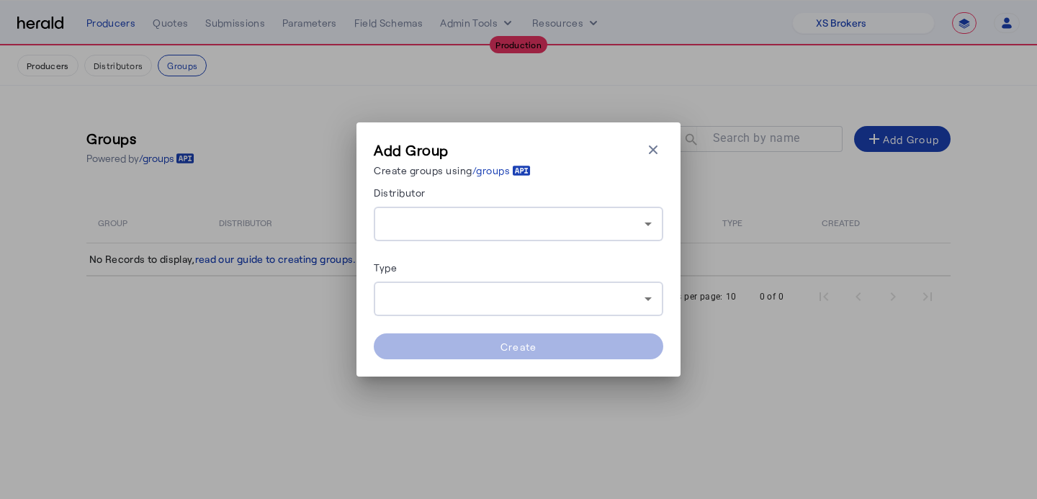
click at [549, 232] on div at bounding box center [514, 223] width 259 height 17
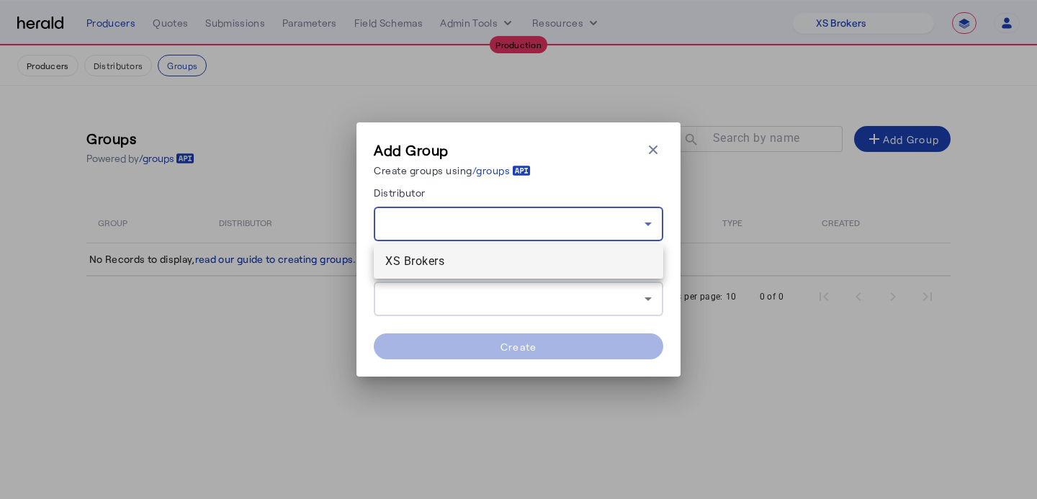
click at [532, 265] on span "XS Brokers" at bounding box center [518, 261] width 267 height 17
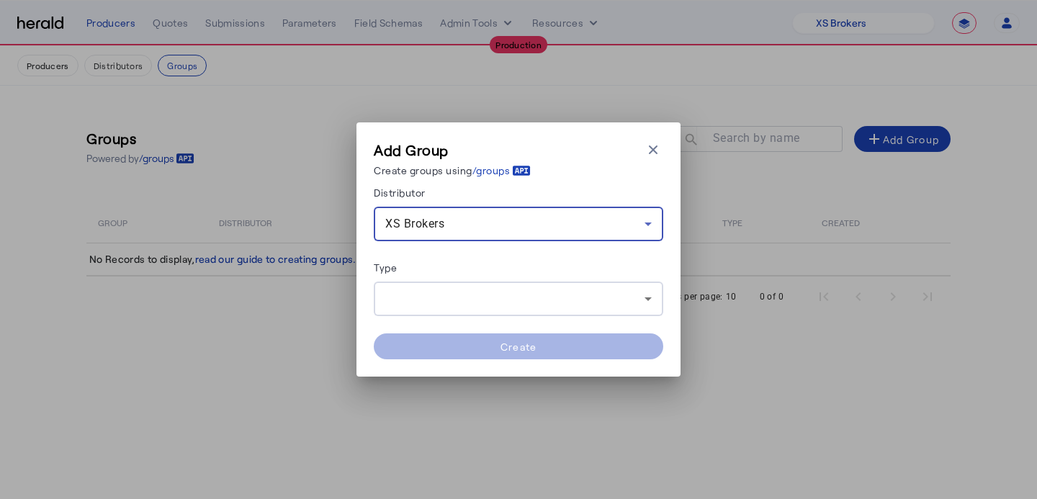
click at [515, 300] on div at bounding box center [514, 298] width 259 height 17
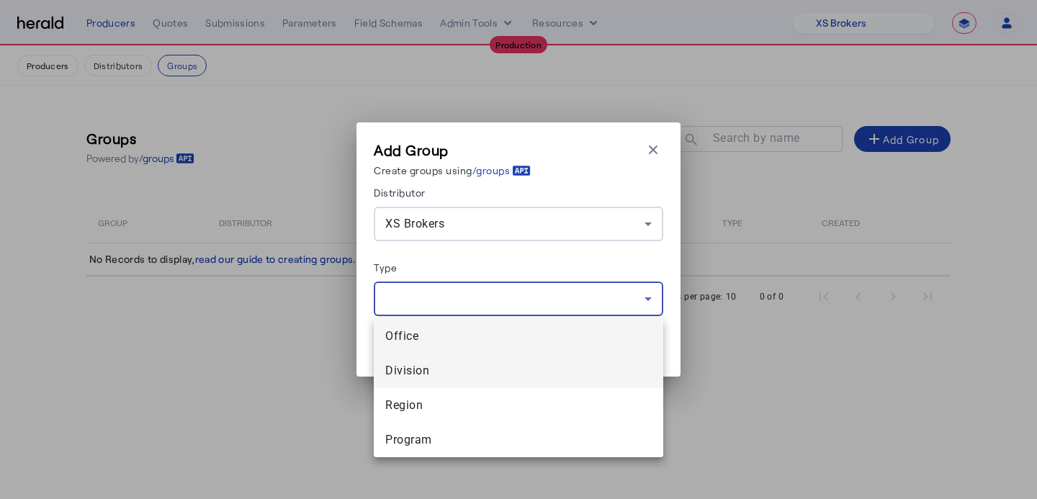
click at [489, 372] on span "Division" at bounding box center [518, 370] width 267 height 17
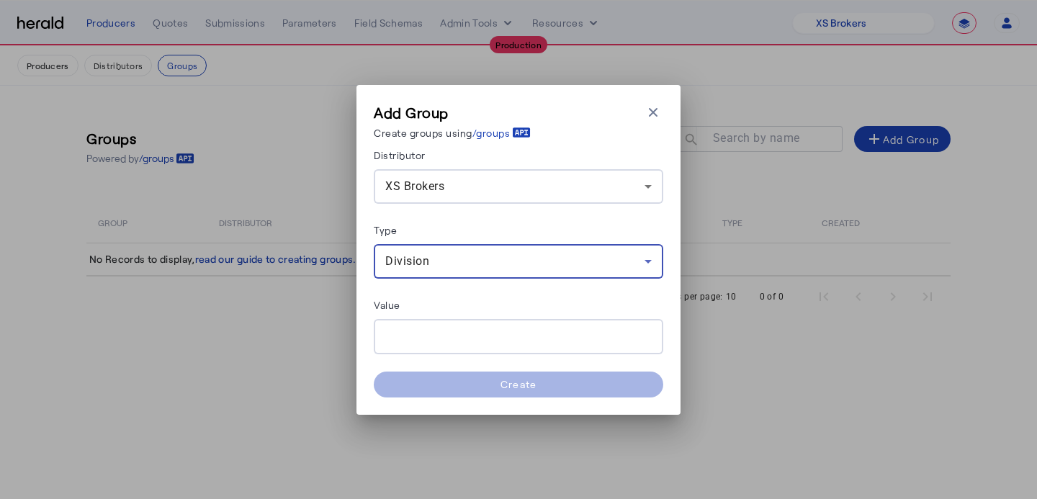
click at [486, 333] on input "Value" at bounding box center [518, 336] width 267 height 17
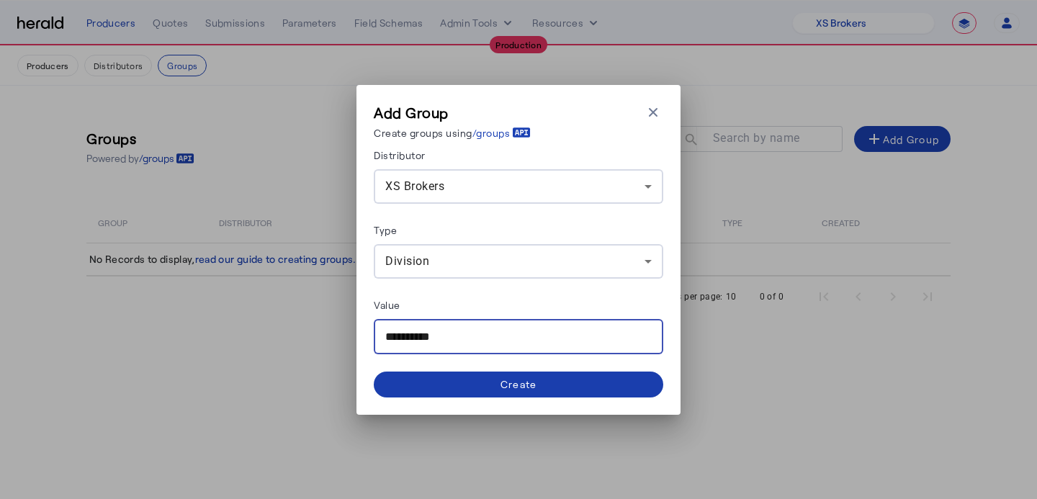
type input "**********"
click at [532, 375] on span at bounding box center [519, 384] width 290 height 35
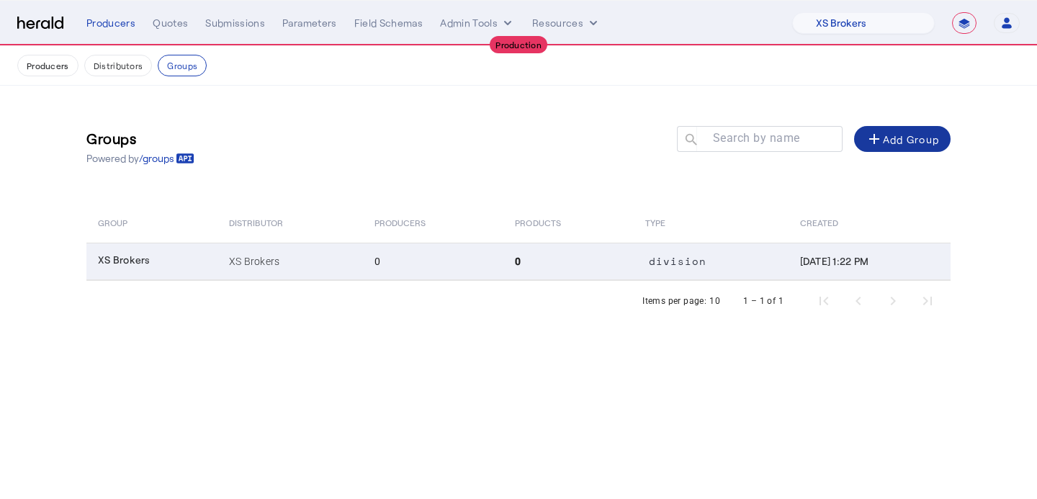
click at [462, 278] on td "0" at bounding box center [433, 261] width 141 height 37
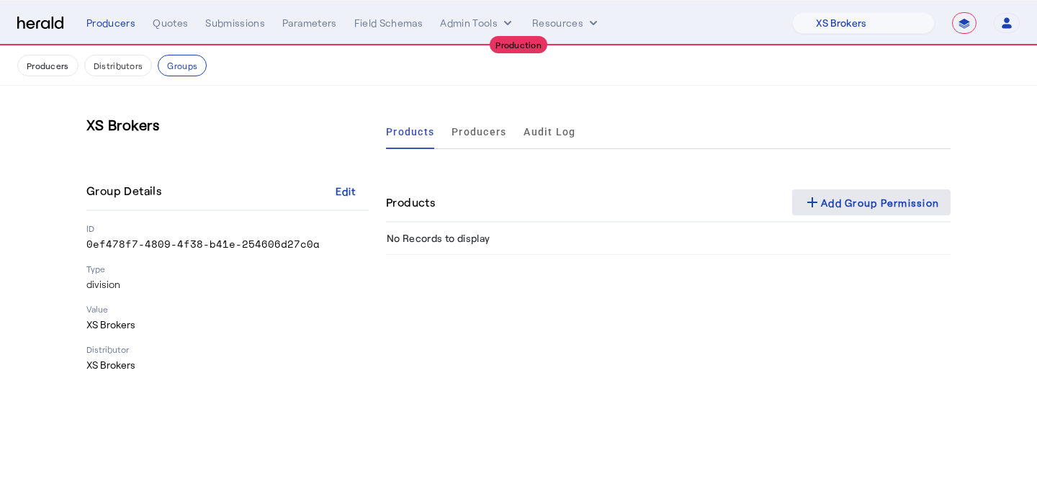
click at [902, 202] on div "add Add Group Permission" at bounding box center [871, 202] width 135 height 17
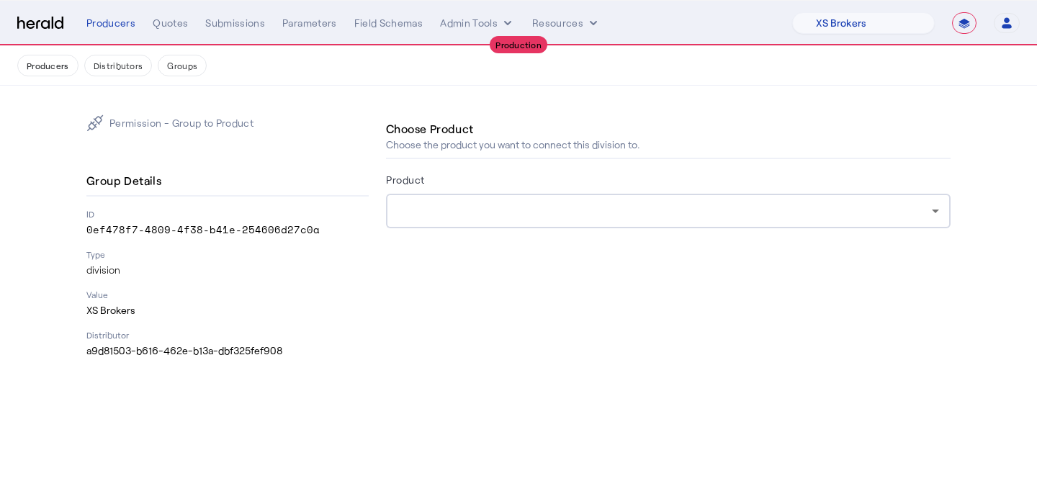
click at [590, 172] on div "Product" at bounding box center [668, 182] width 565 height 23
click at [590, 196] on div at bounding box center [669, 211] width 542 height 35
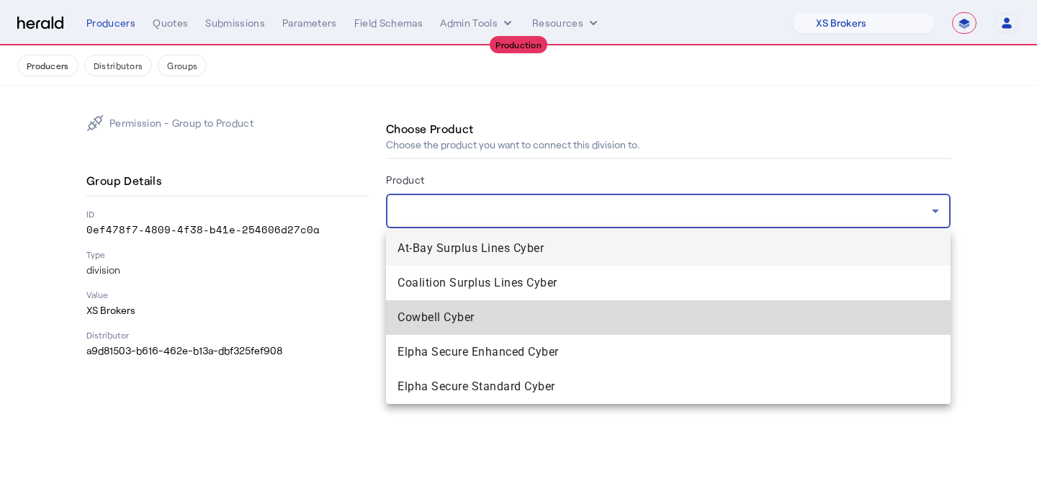
click at [556, 310] on span "Cowbell Cyber" at bounding box center [669, 317] width 542 height 17
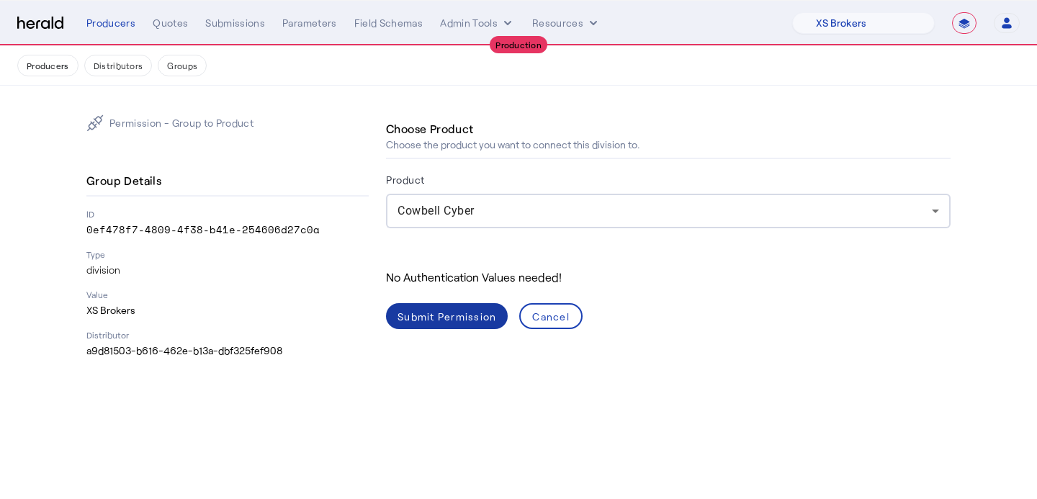
click at [470, 313] on div "Submit Permission" at bounding box center [447, 316] width 99 height 15
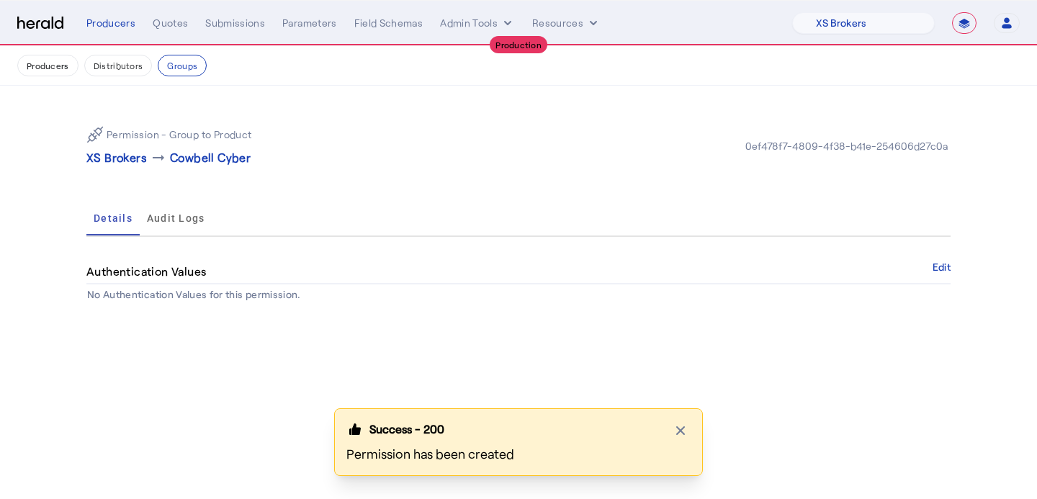
click at [58, 70] on button "Producers" at bounding box center [47, 66] width 61 height 22
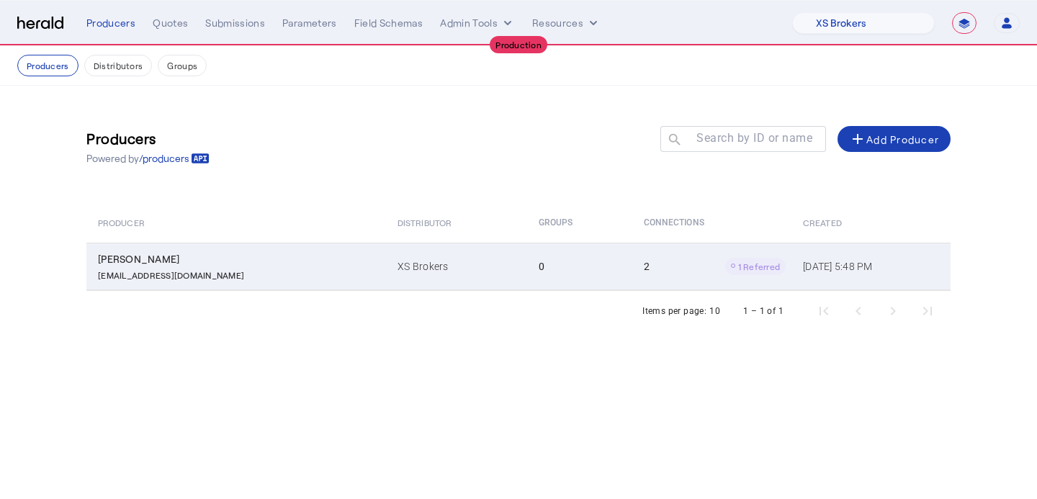
click at [414, 256] on td "XS Brokers" at bounding box center [456, 267] width 141 height 48
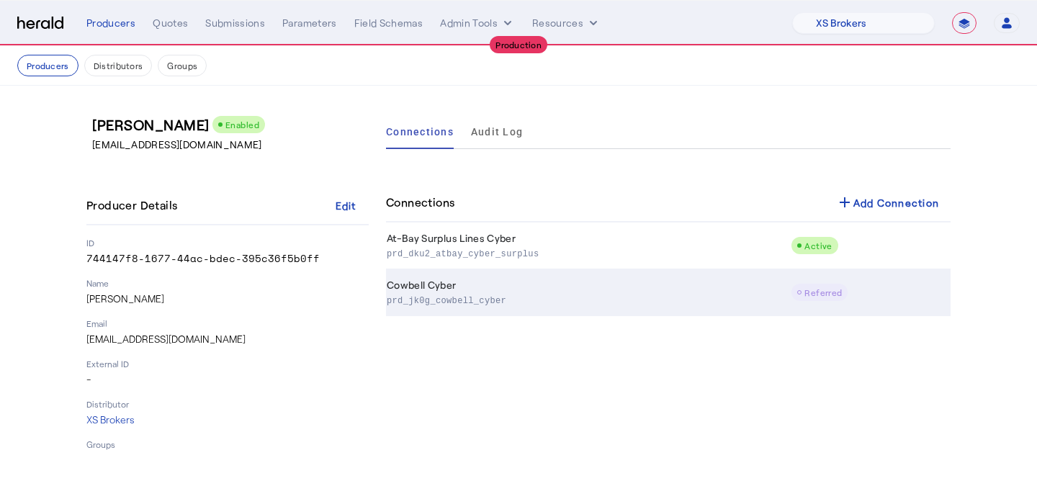
click at [641, 281] on td "Cowbell Cyber prd_jk0g_cowbell_cyber" at bounding box center [588, 292] width 405 height 47
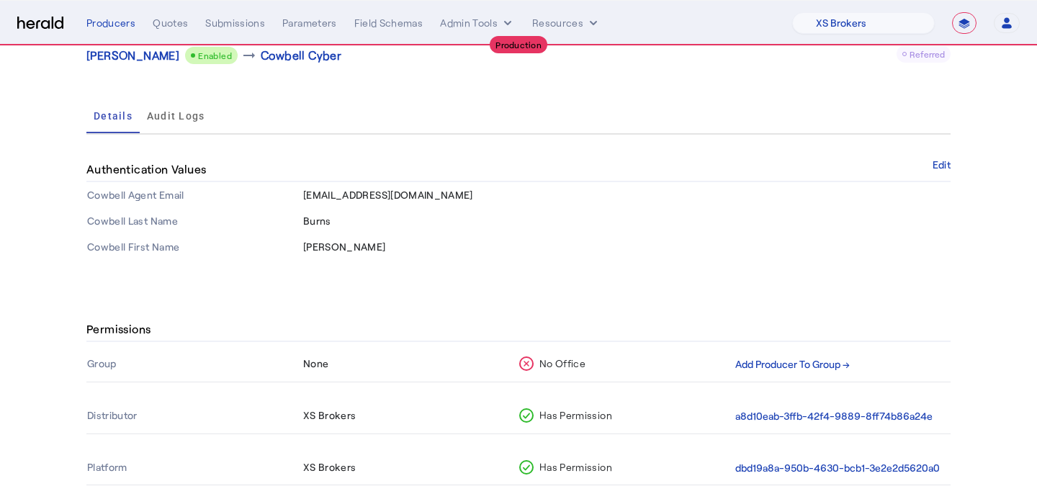
scroll to position [187, 0]
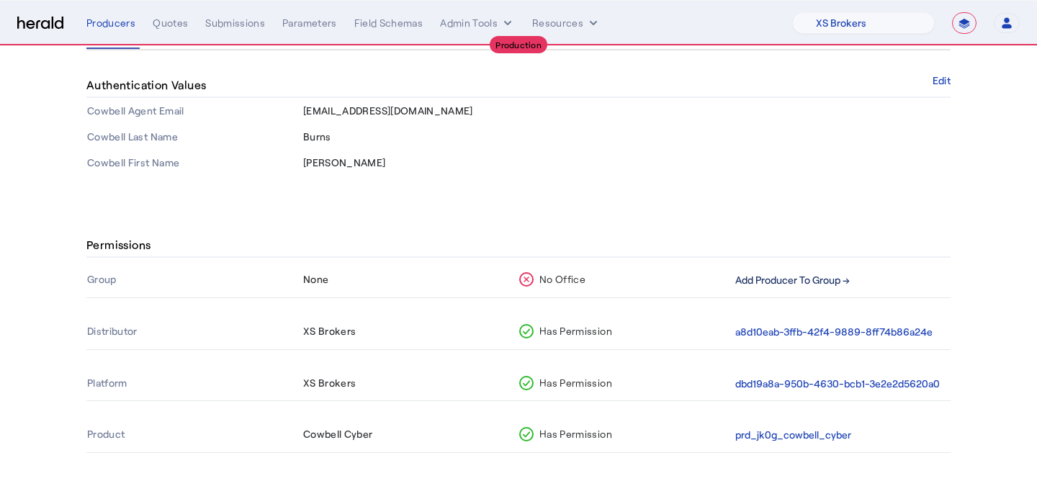
click at [828, 284] on button "Add Producer To Group →" at bounding box center [793, 280] width 115 height 17
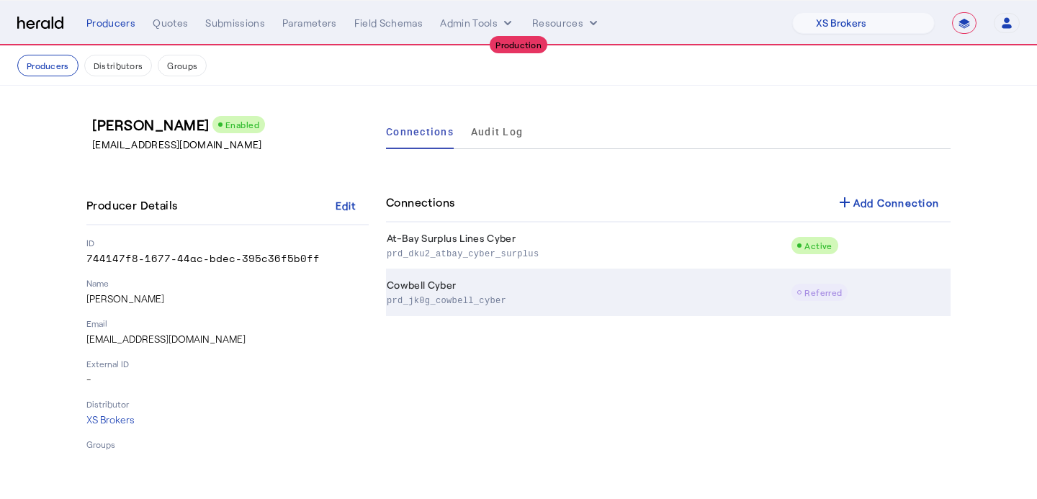
click at [584, 303] on p "prd_jk0g_cowbell_cyber" at bounding box center [586, 299] width 398 height 14
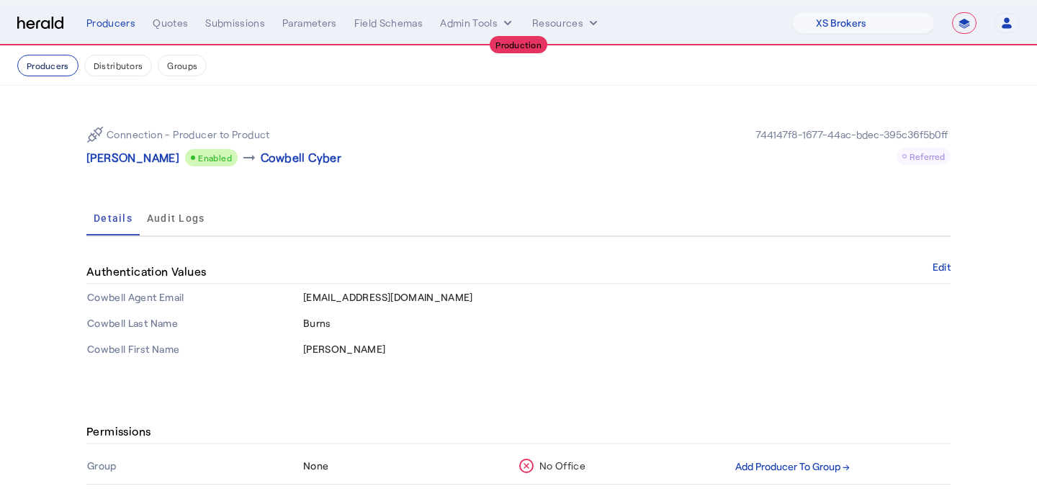
click at [51, 58] on button "Producers" at bounding box center [47, 66] width 61 height 22
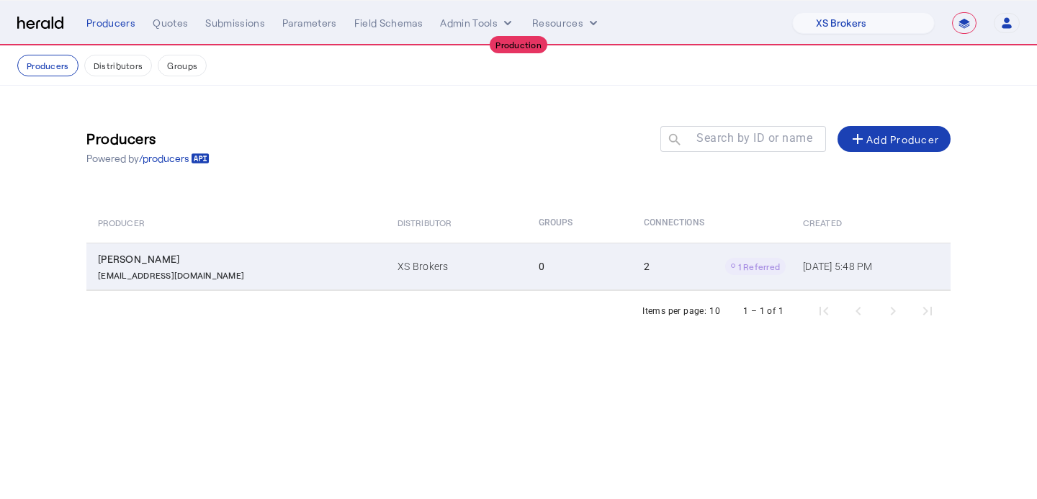
click at [446, 273] on td "XS Brokers" at bounding box center [456, 267] width 141 height 48
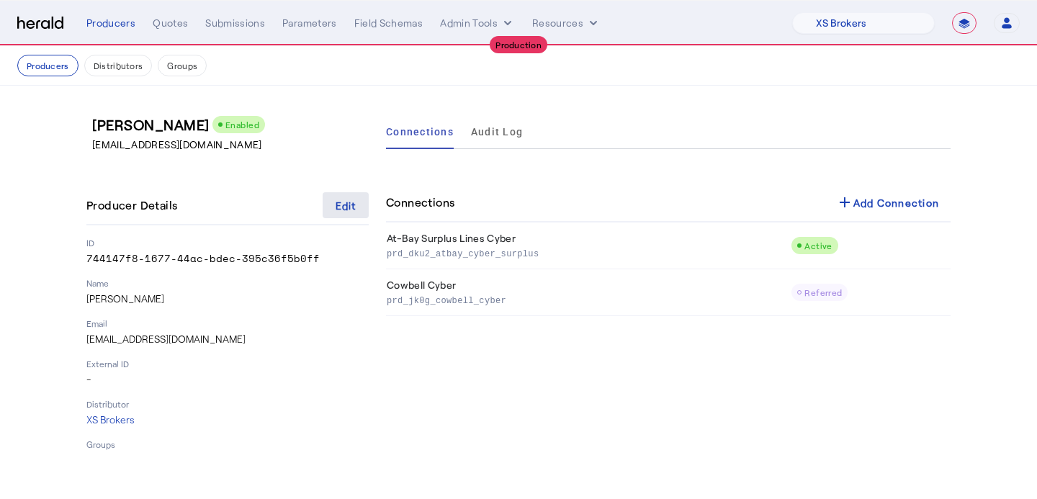
click at [354, 203] on div "Edit" at bounding box center [346, 205] width 21 height 15
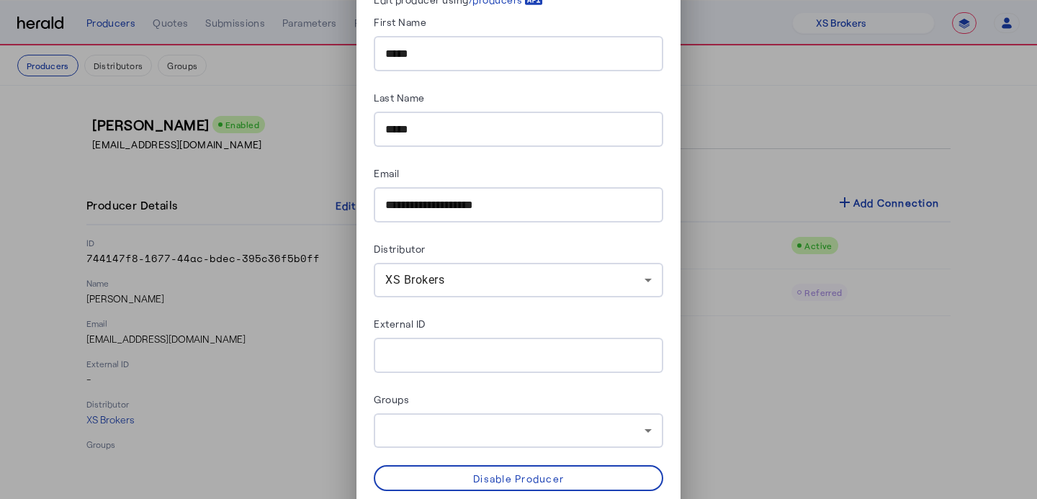
scroll to position [50, 0]
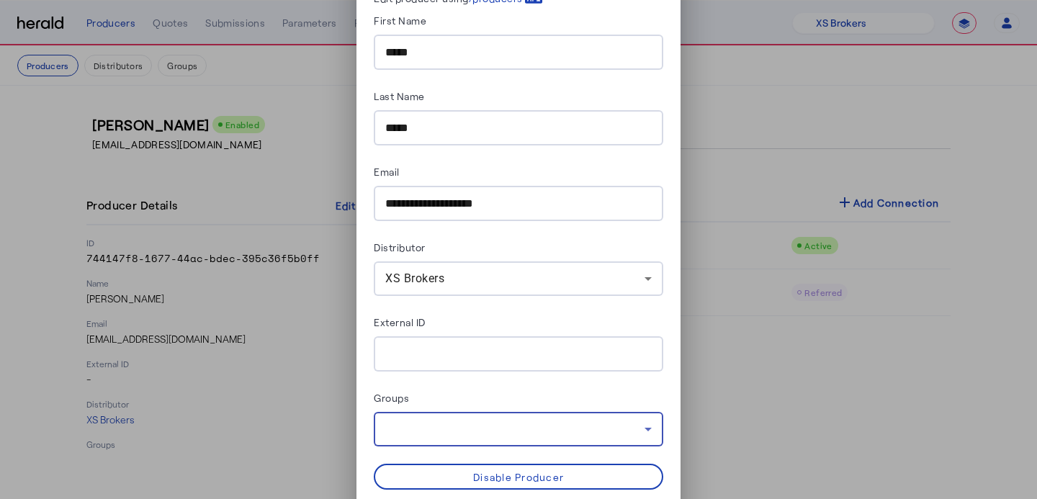
click at [551, 433] on div at bounding box center [514, 429] width 259 height 17
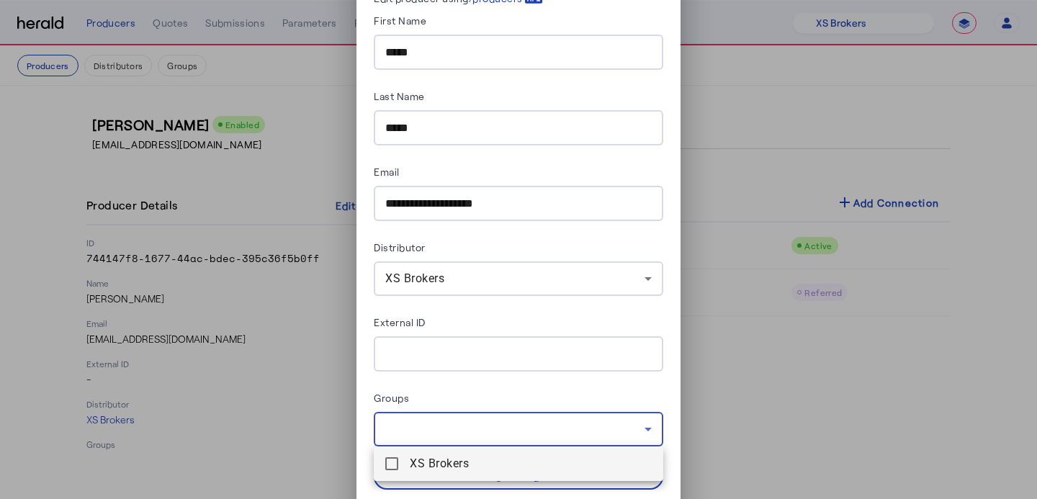
click at [540, 455] on span "XS Brokers" at bounding box center [531, 463] width 242 height 17
click at [679, 424] on div at bounding box center [518, 249] width 1037 height 499
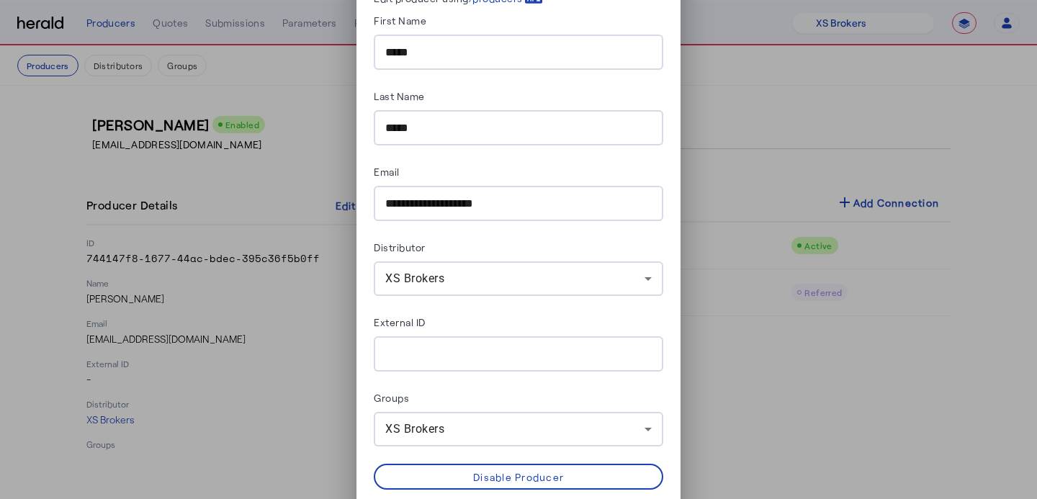
scroll to position [98, 0]
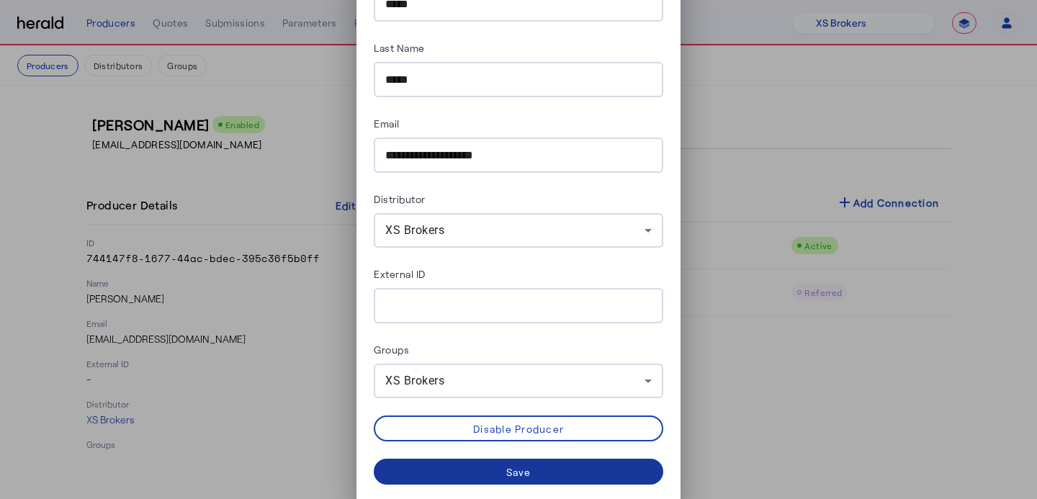
click at [596, 472] on span at bounding box center [519, 472] width 290 height 35
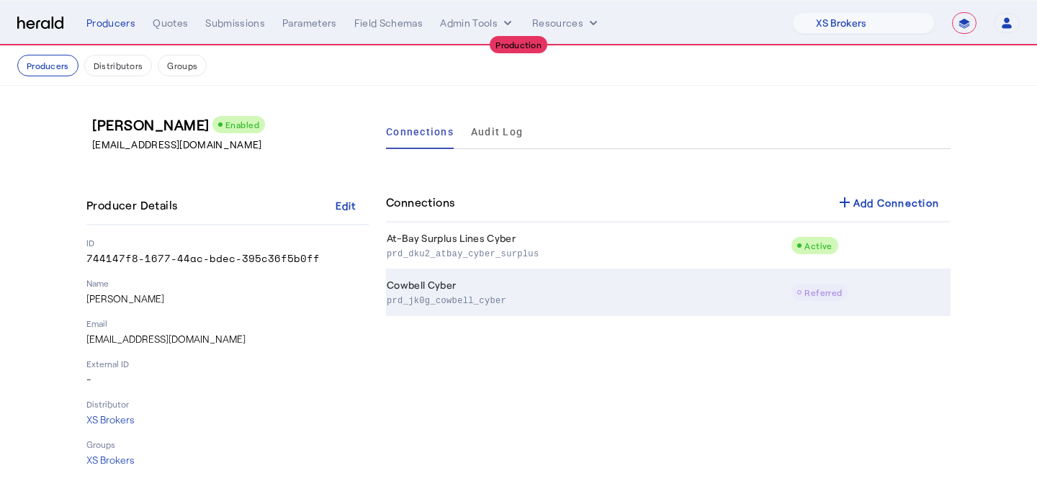
click at [446, 282] on td "Cowbell Cyber prd_jk0g_cowbell_cyber" at bounding box center [588, 292] width 405 height 47
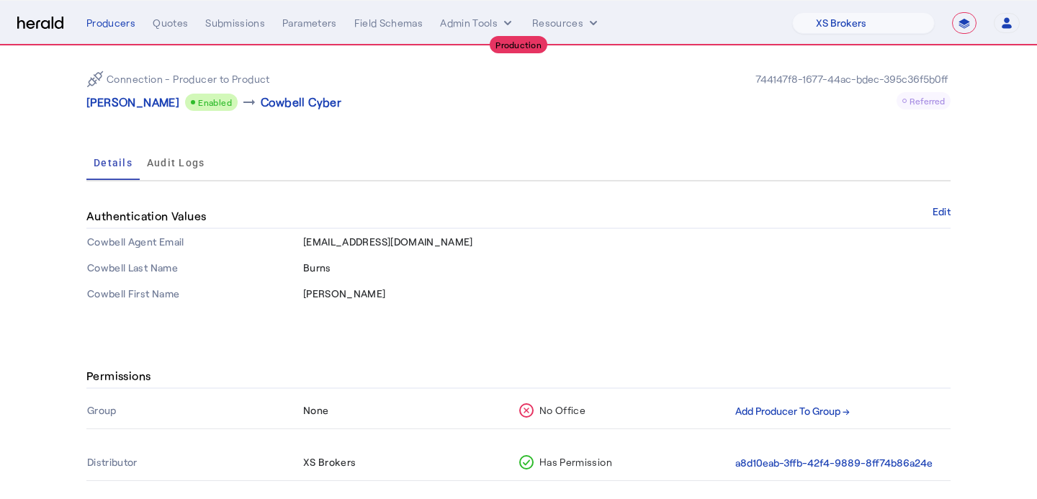
scroll to position [187, 0]
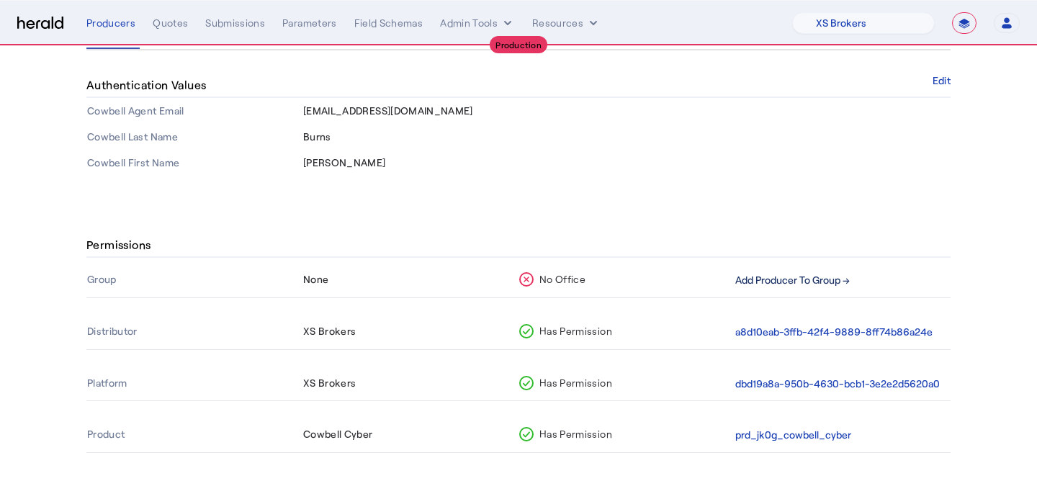
click at [767, 272] on button "Add Producer To Group →" at bounding box center [793, 280] width 115 height 17
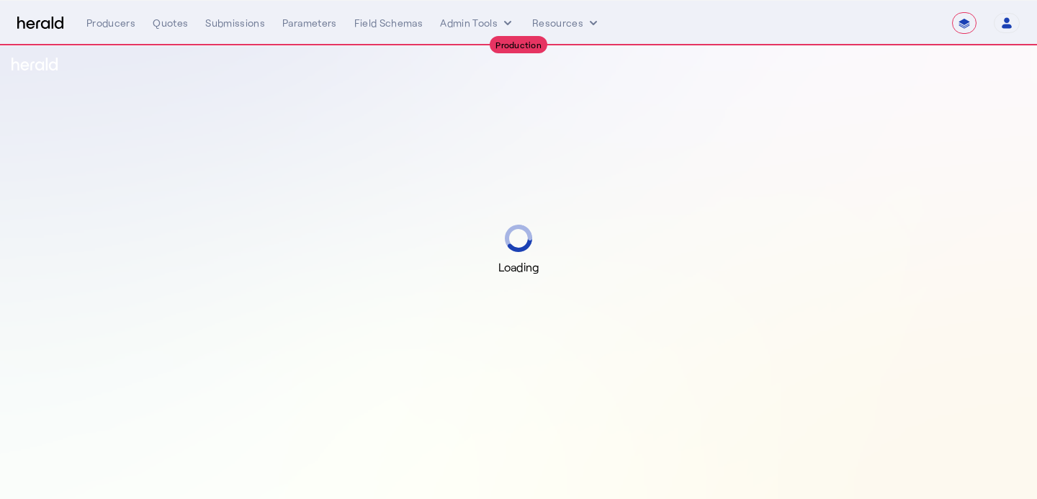
select select "**********"
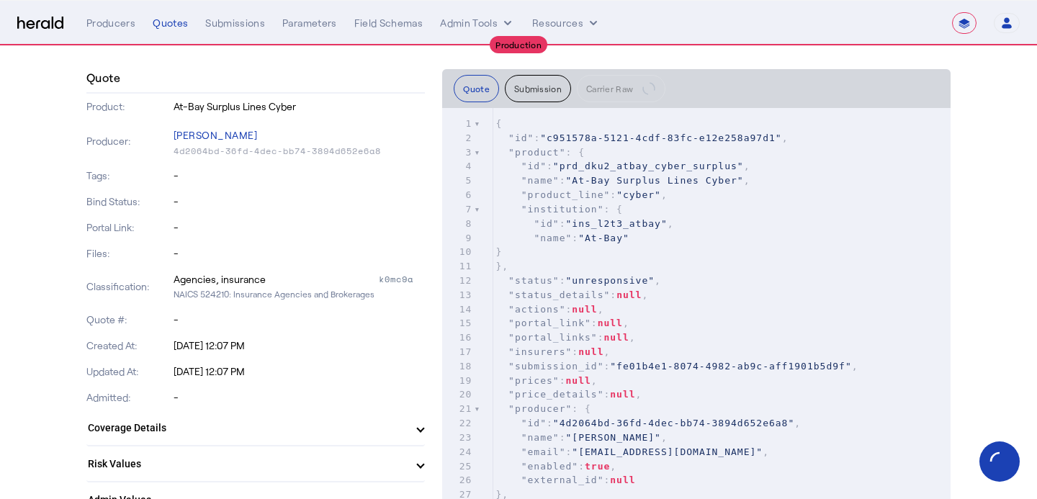
scroll to position [133, 0]
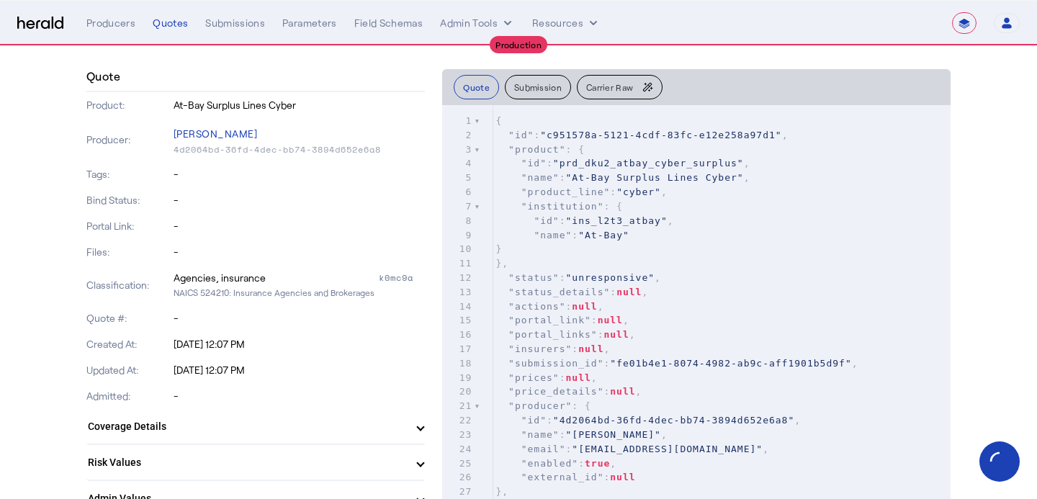
click at [612, 90] on span "Carrier Raw" at bounding box center [609, 87] width 47 height 9
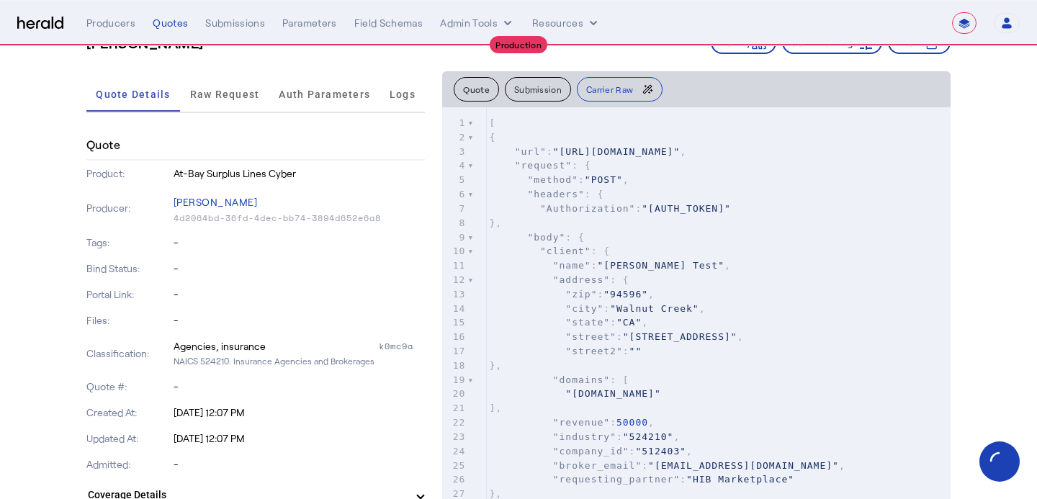
scroll to position [63, 0]
click at [239, 88] on span "Raw Request" at bounding box center [225, 95] width 70 height 35
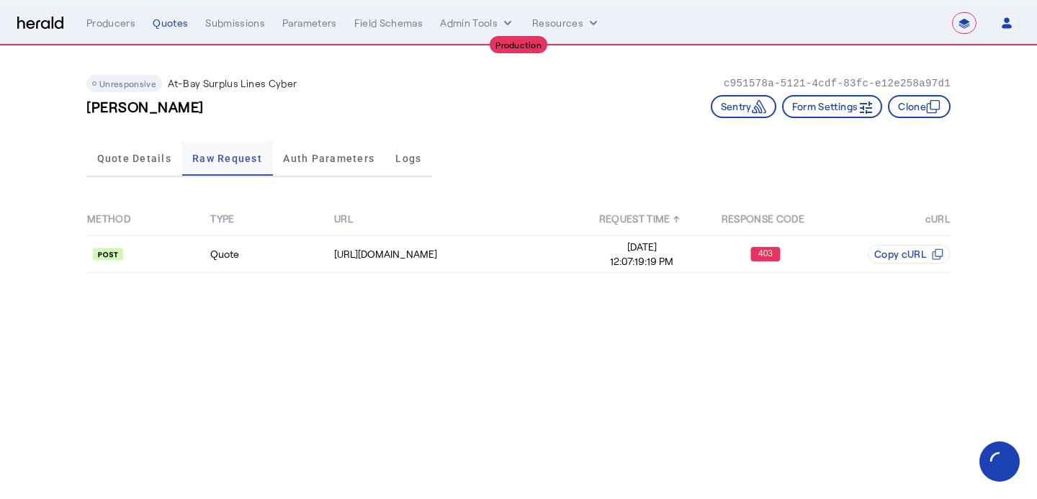
scroll to position [0, 0]
click at [746, 256] on div "403" at bounding box center [766, 254] width 122 height 14
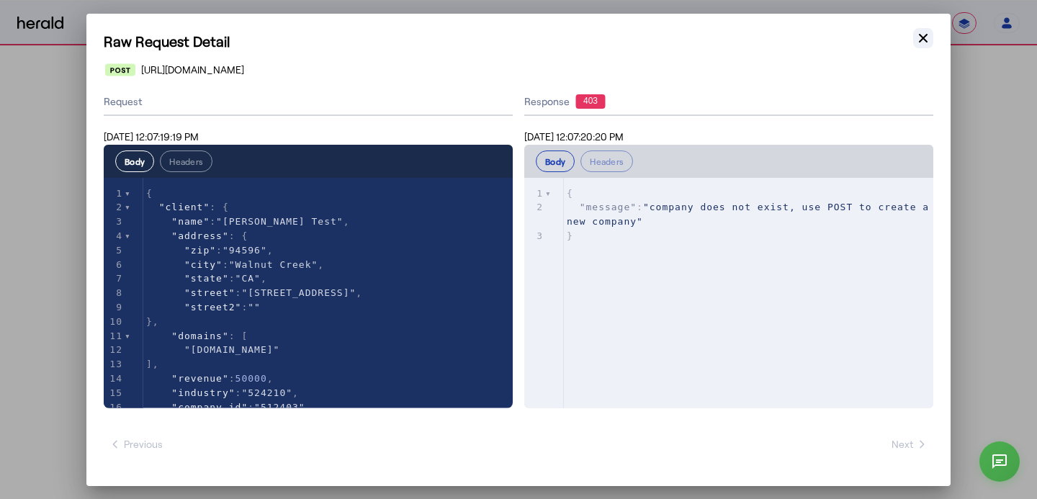
click at [929, 33] on icon "button" at bounding box center [923, 38] width 14 height 14
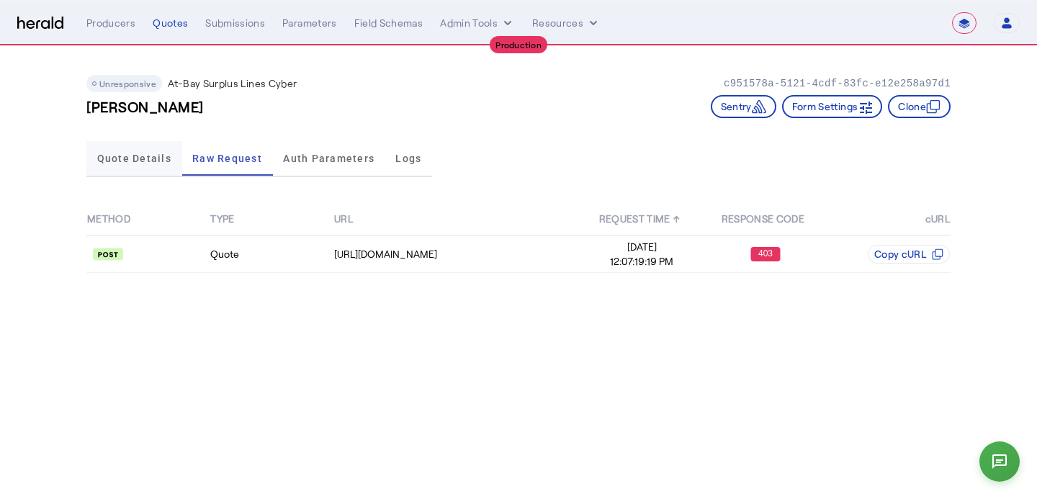
click at [165, 167] on span "Quote Details" at bounding box center [134, 158] width 74 height 35
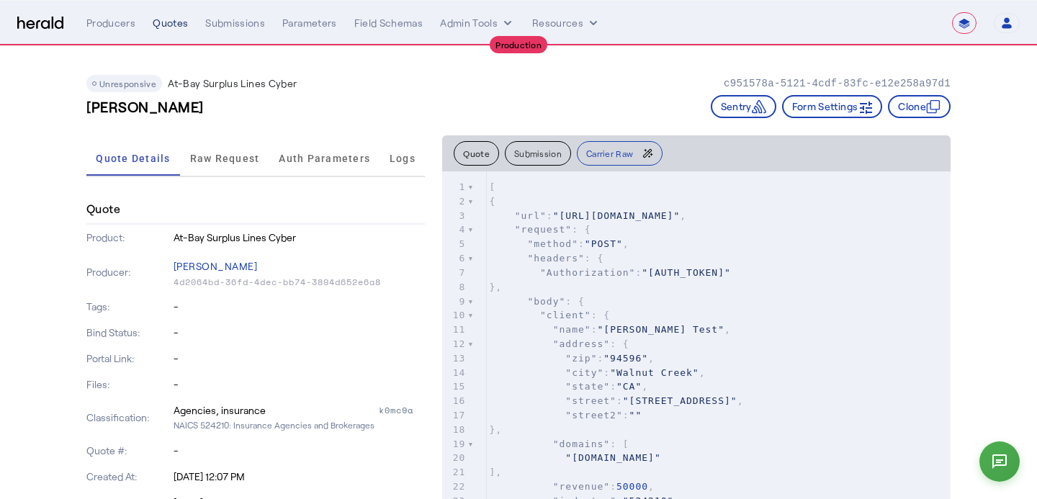
click at [172, 22] on div "Quotes" at bounding box center [170, 23] width 35 height 14
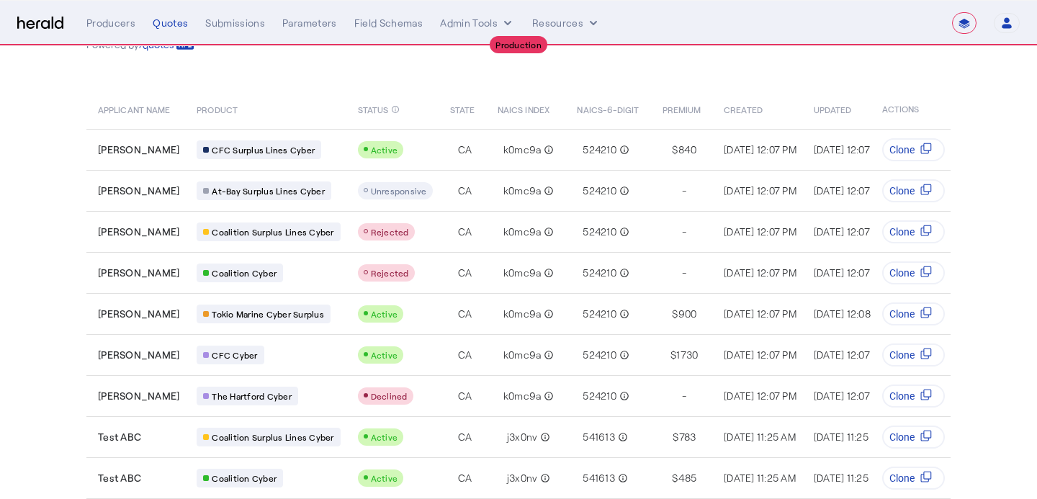
scroll to position [59, 0]
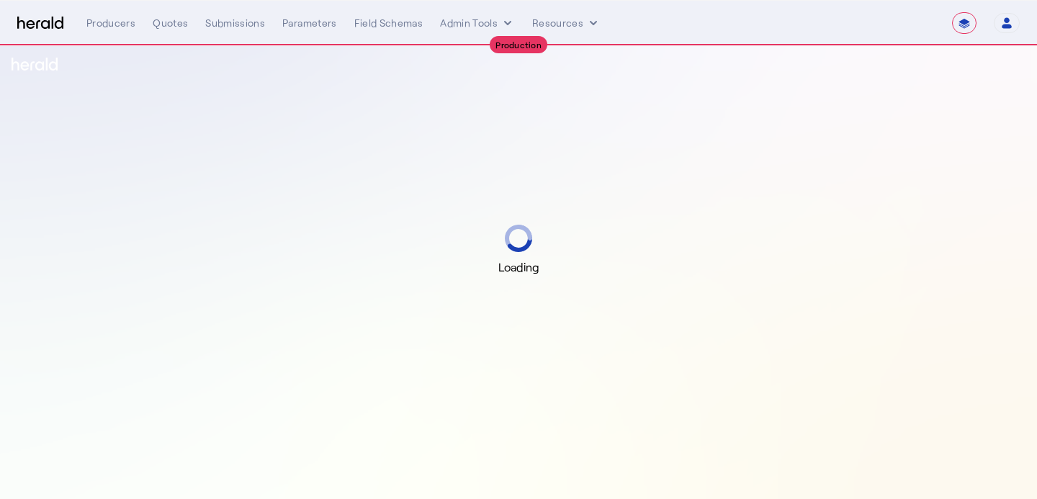
select select "**********"
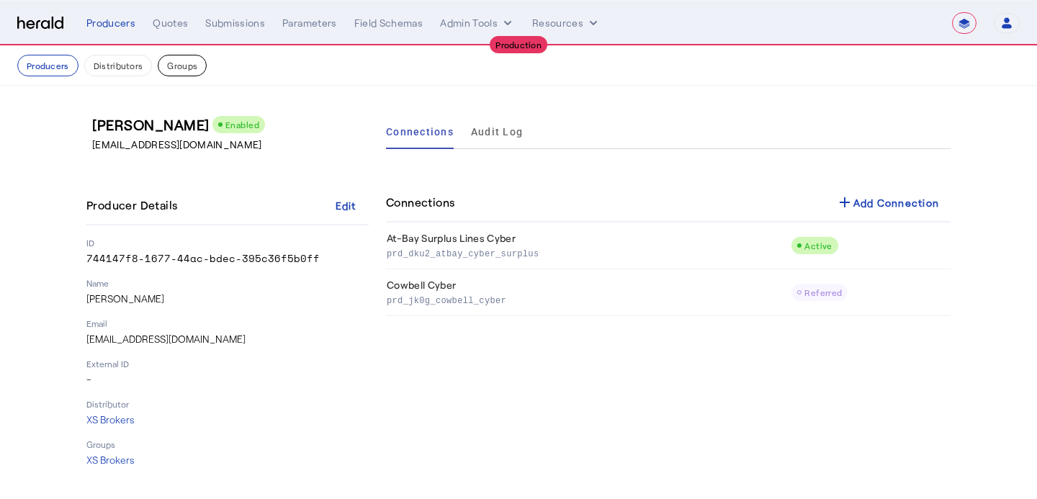
click at [179, 58] on button "Groups" at bounding box center [182, 66] width 49 height 22
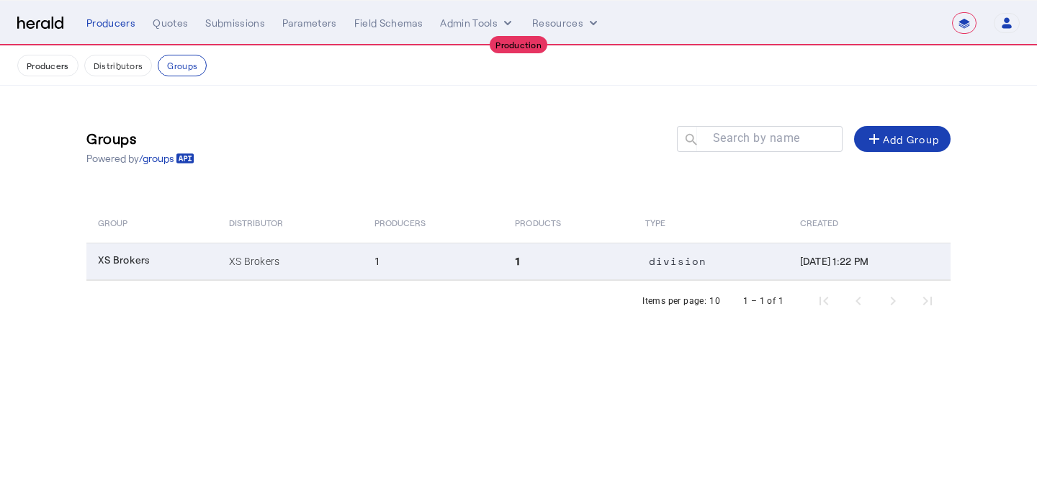
click at [578, 264] on td "1" at bounding box center [569, 261] width 130 height 37
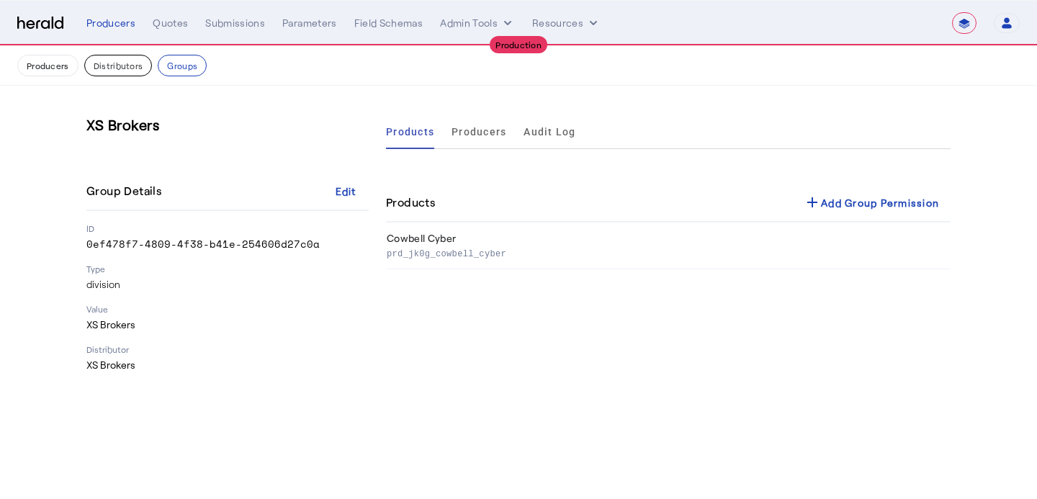
click at [127, 73] on button "Distributors" at bounding box center [118, 66] width 68 height 22
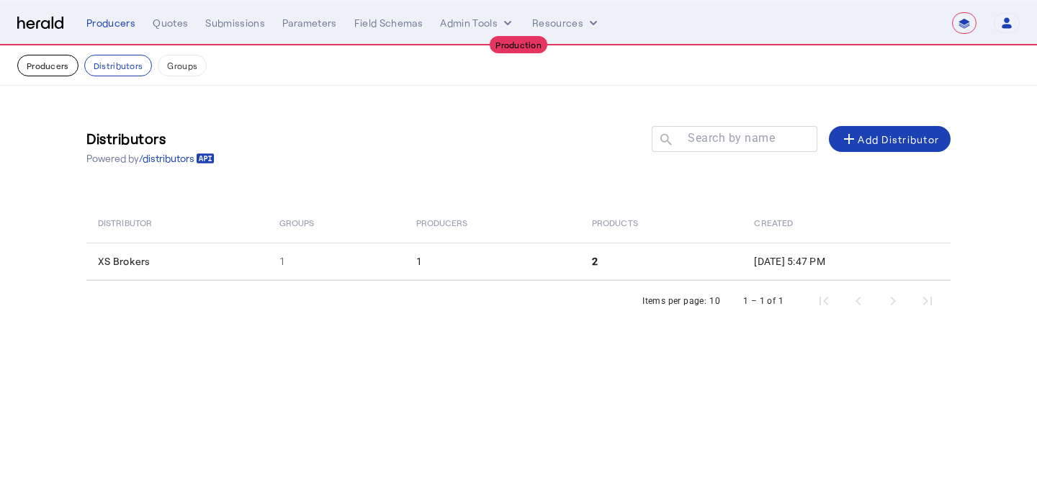
click at [63, 63] on button "Producers" at bounding box center [47, 66] width 61 height 22
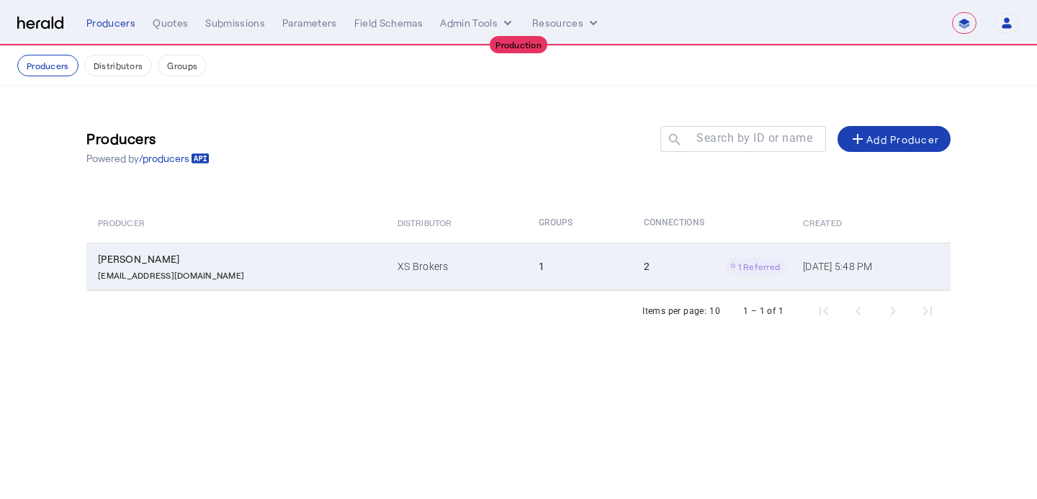
click at [404, 258] on td "XS Brokers" at bounding box center [456, 267] width 141 height 48
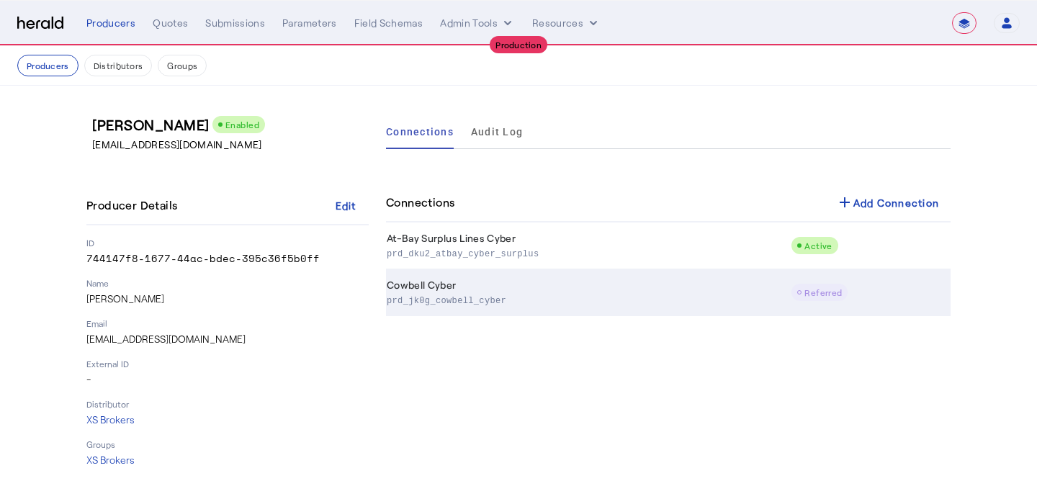
click at [426, 287] on td "Cowbell Cyber prd_jk0g_cowbell_cyber" at bounding box center [588, 292] width 405 height 47
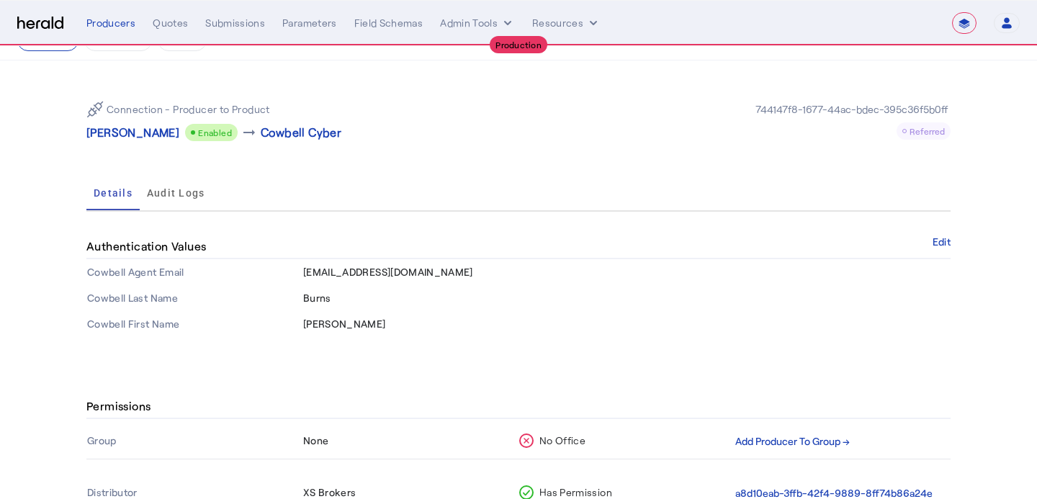
scroll to position [31, 0]
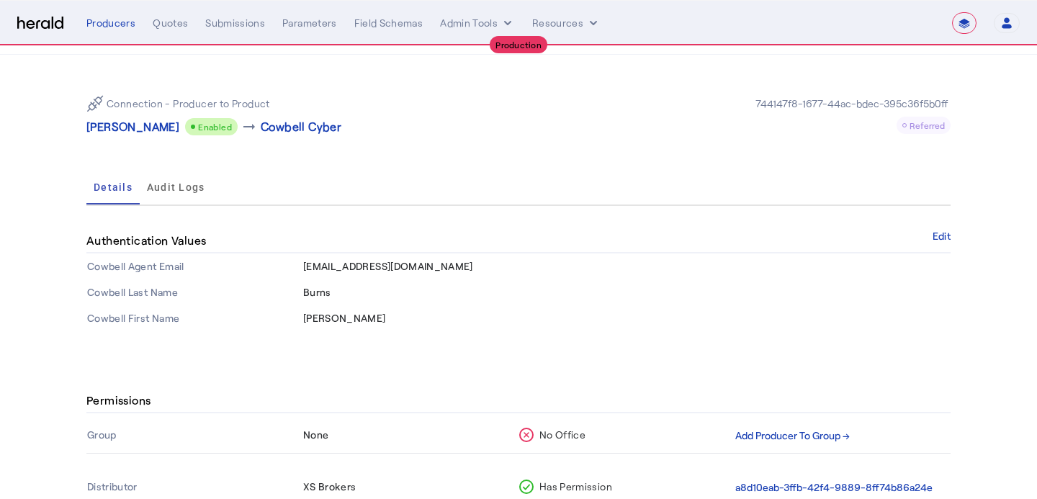
click at [922, 228] on mat-tab-group "Details Audit Logs Authentication Values Edit Cowbell Agent Email sburns@xsbrok…" at bounding box center [518, 250] width 864 height 161
click at [938, 233] on button "Edit" at bounding box center [942, 236] width 18 height 9
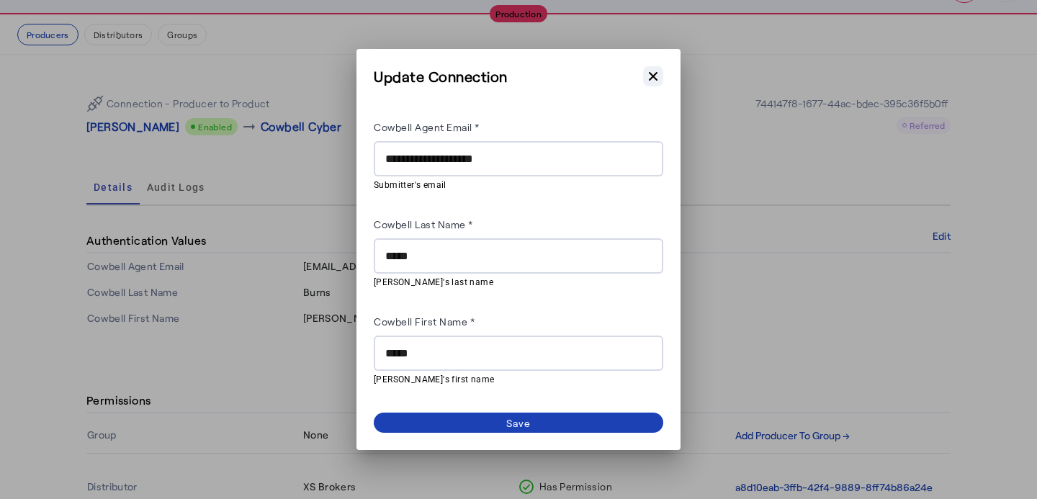
click at [655, 72] on icon "button" at bounding box center [653, 76] width 14 height 14
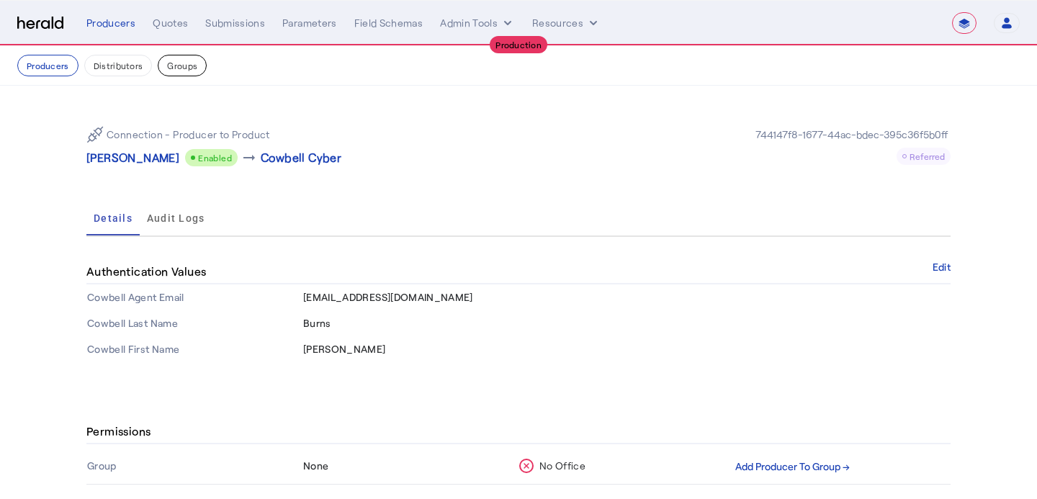
click at [169, 72] on button "Groups" at bounding box center [182, 66] width 49 height 22
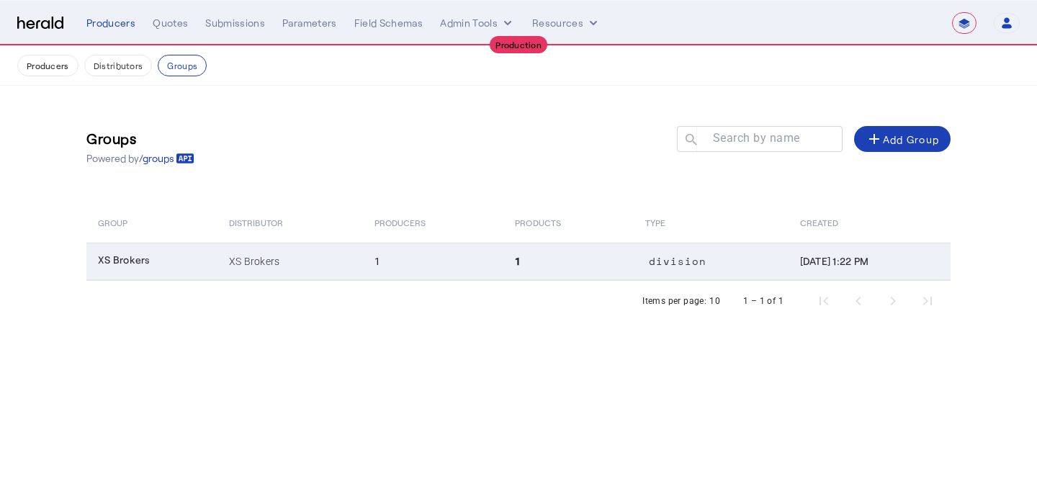
click at [308, 269] on td "XS Brokers" at bounding box center [291, 261] width 146 height 37
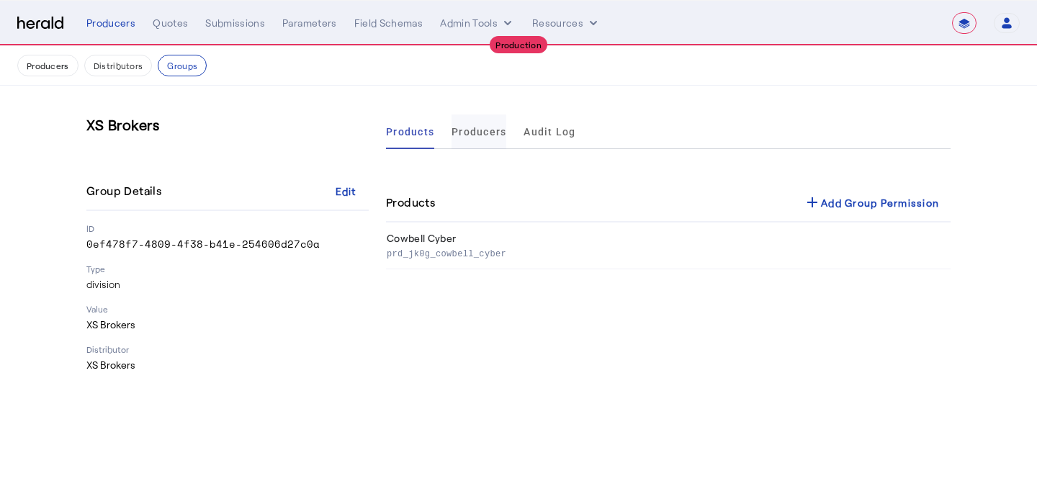
click at [490, 128] on span "Producers" at bounding box center [479, 132] width 55 height 10
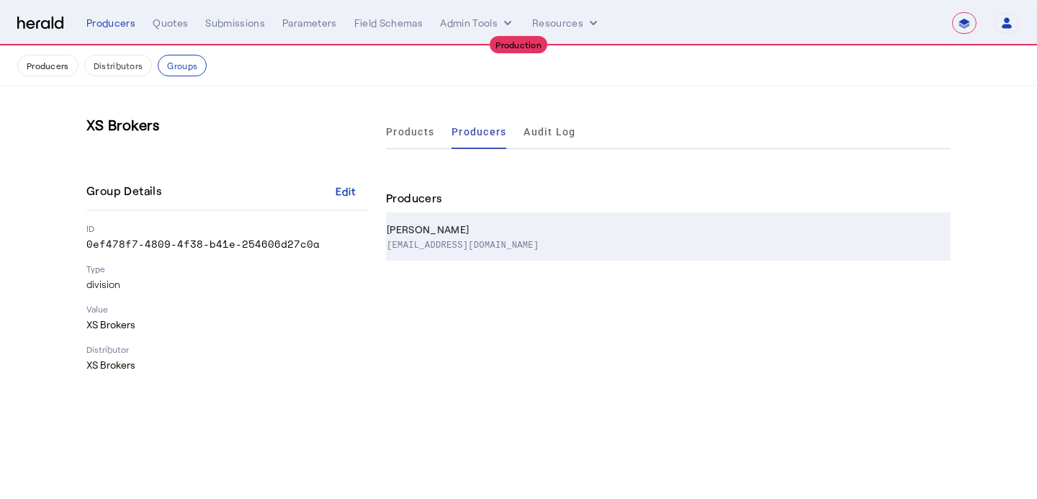
click at [479, 247] on p "[EMAIL_ADDRESS][DOMAIN_NAME]" at bounding box center [463, 244] width 152 height 14
